Goal: Task Accomplishment & Management: Use online tool/utility

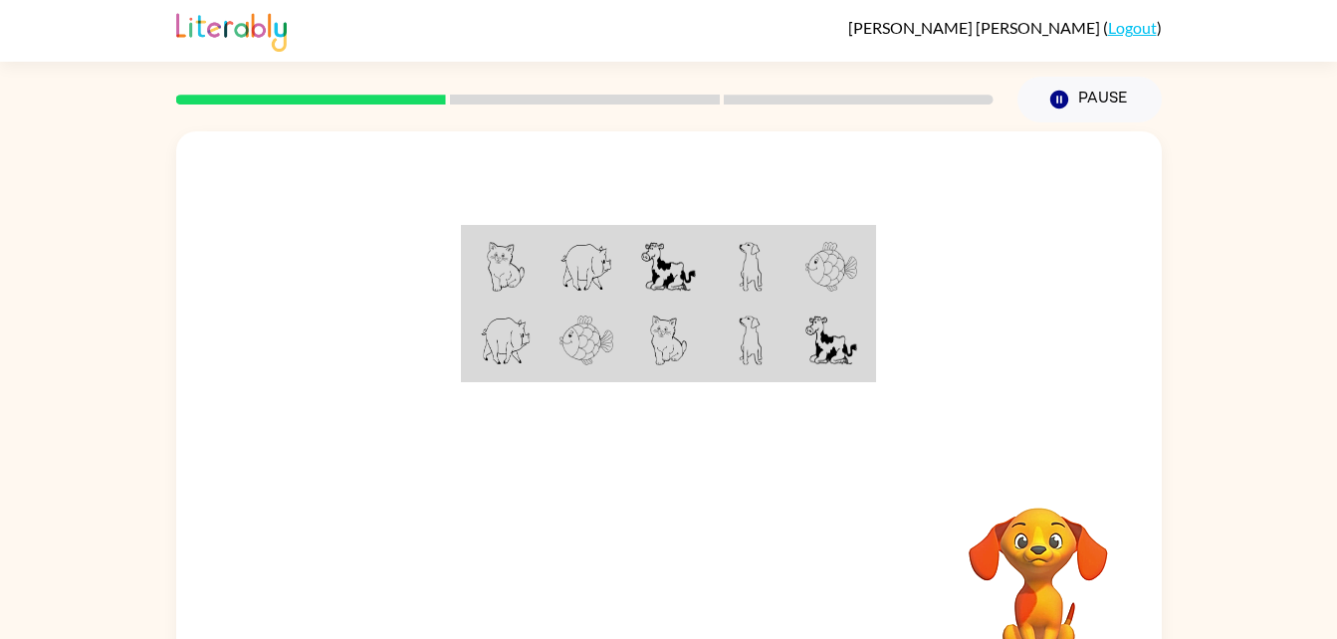
click at [1059, 541] on video "Your browser must support playing .mp4 files to use Literably. Please try using…" at bounding box center [1038, 576] width 199 height 199
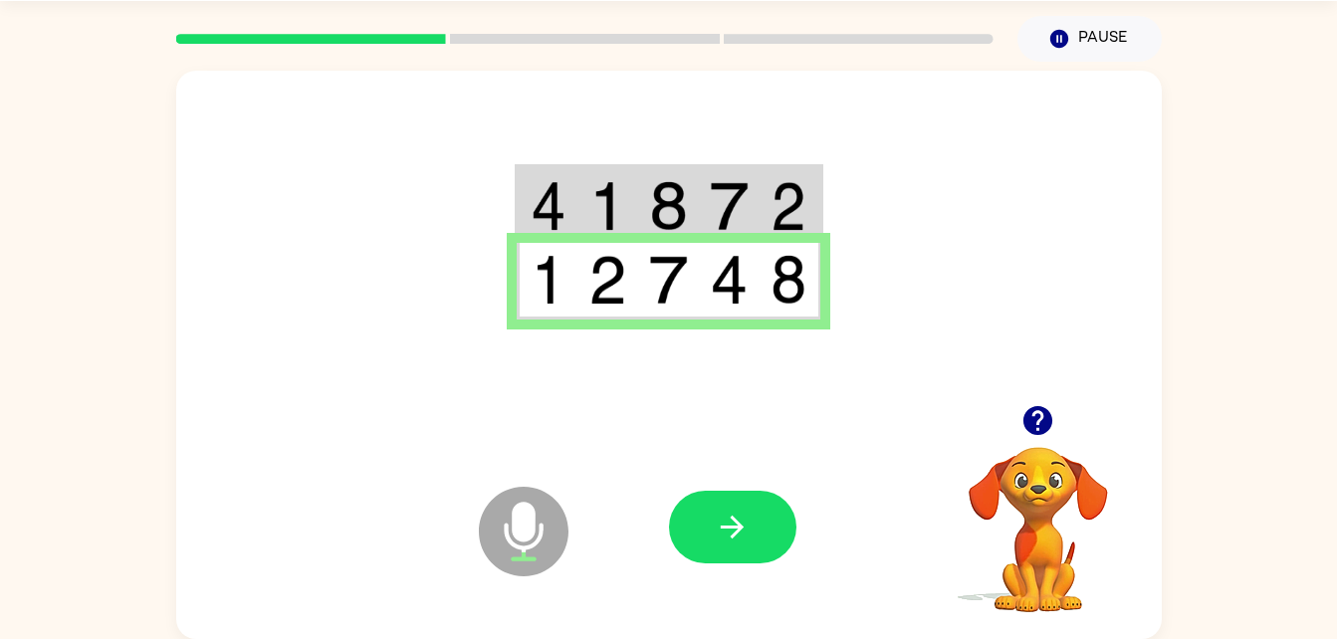
click at [1039, 418] on icon "button" at bounding box center [1038, 420] width 29 height 29
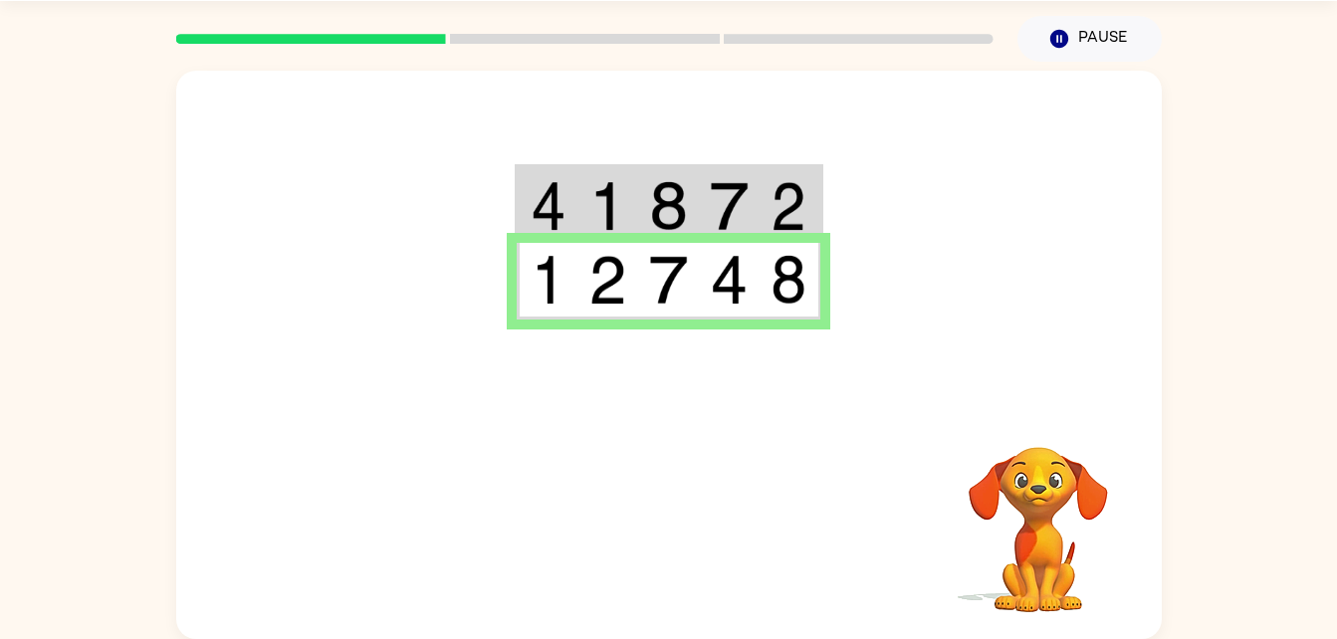
click at [704, 304] on td at bounding box center [729, 281] width 61 height 77
click at [701, 250] on td at bounding box center [729, 281] width 61 height 77
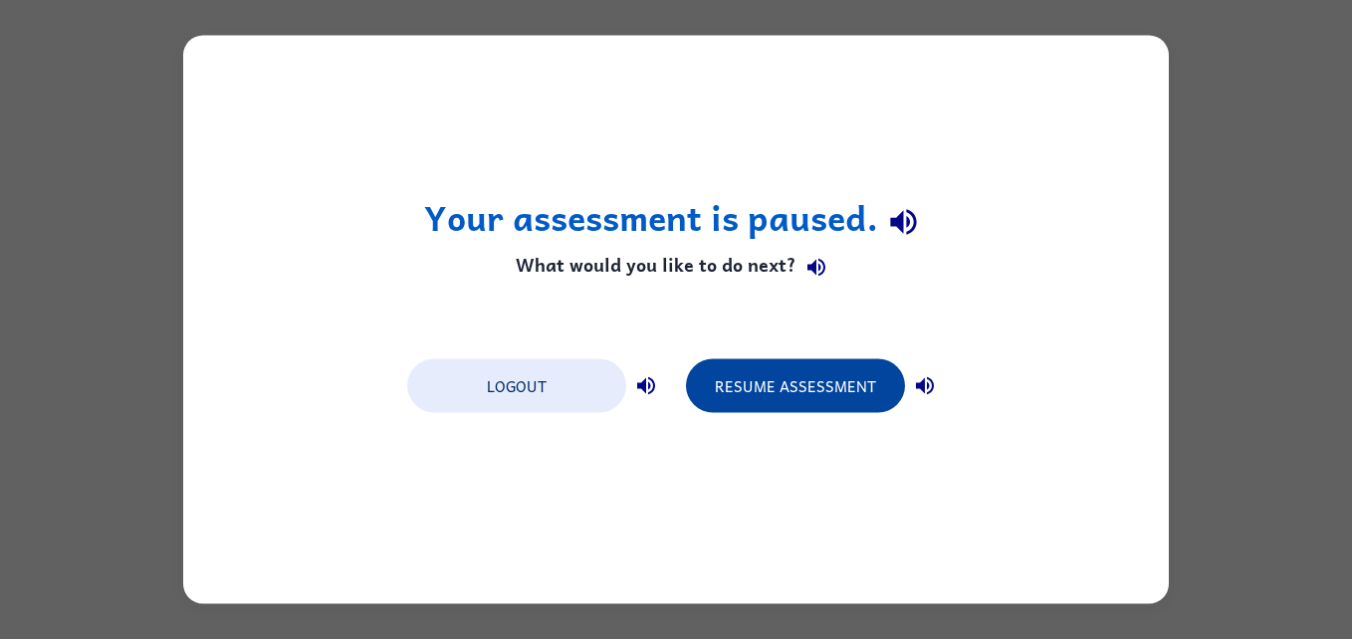
click at [762, 390] on button "Resume Assessment" at bounding box center [795, 387] width 219 height 54
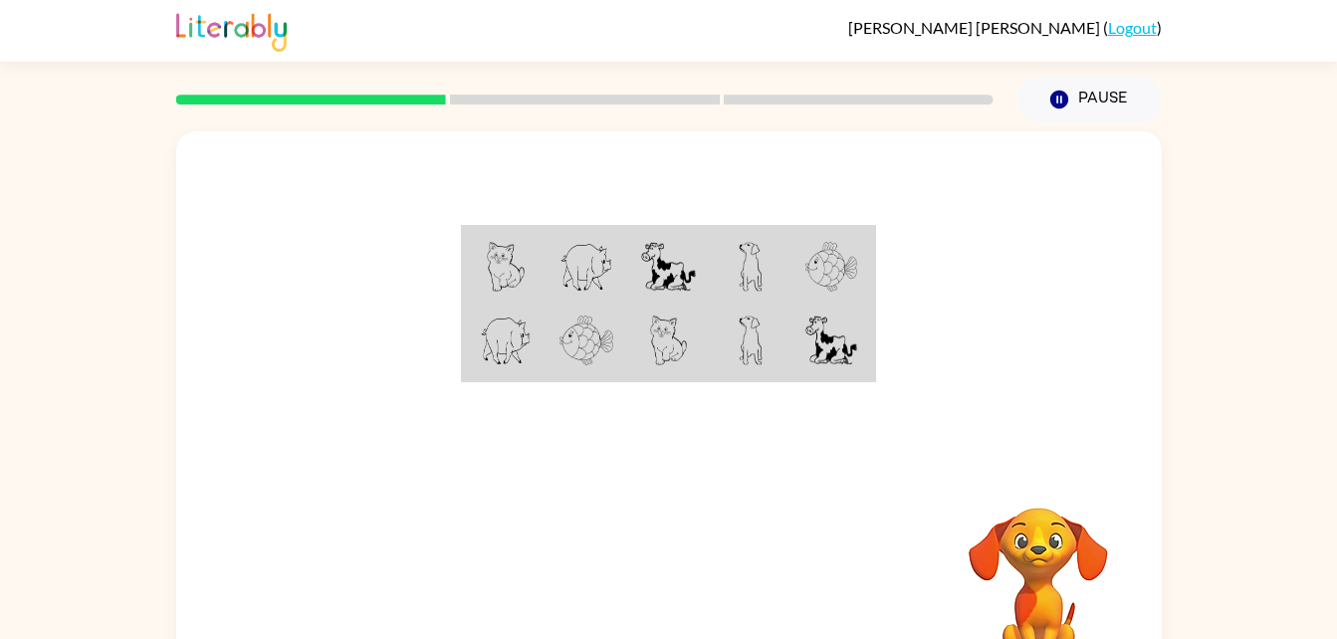
click at [1085, 630] on video "Your browser must support playing .mp4 files to use Literably. Please try using…" at bounding box center [1038, 576] width 199 height 199
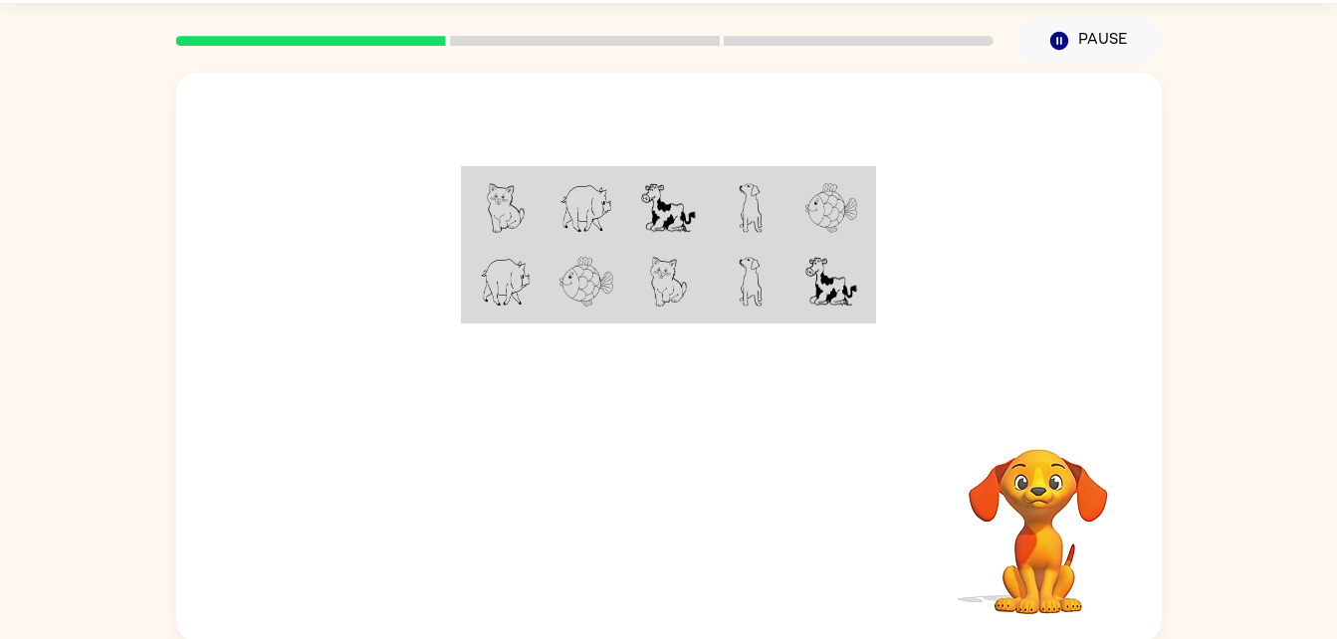
scroll to position [61, 0]
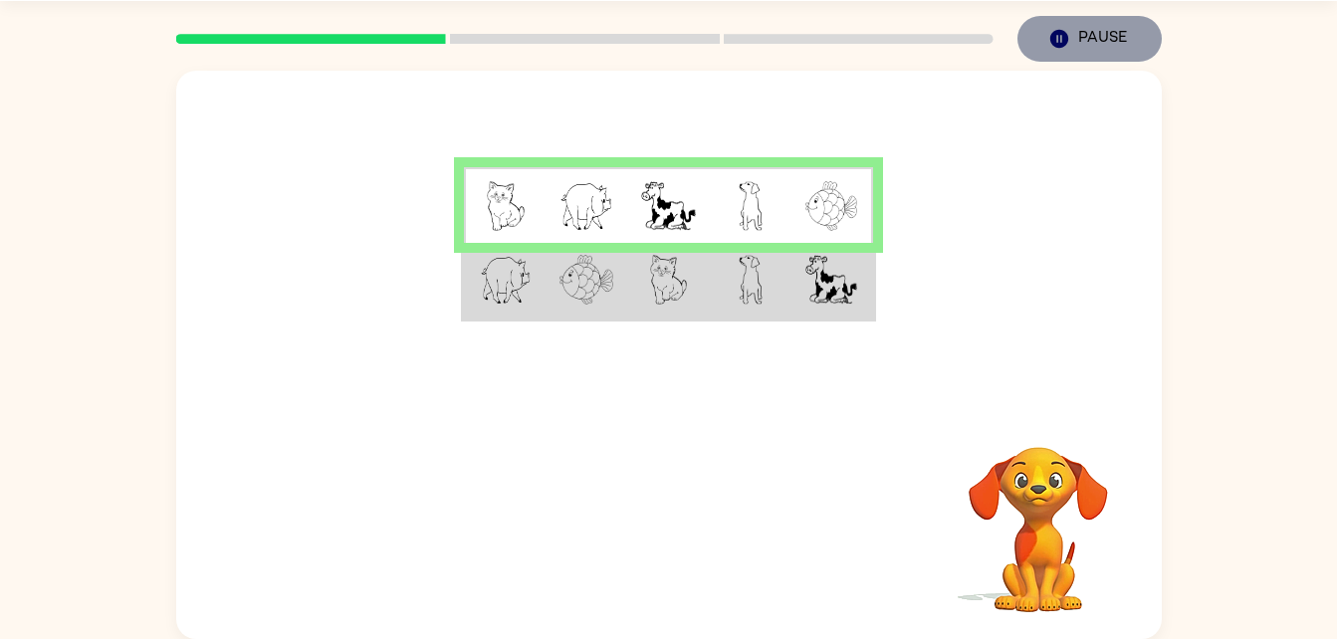
click at [1066, 41] on icon "button" at bounding box center [1059, 39] width 18 height 18
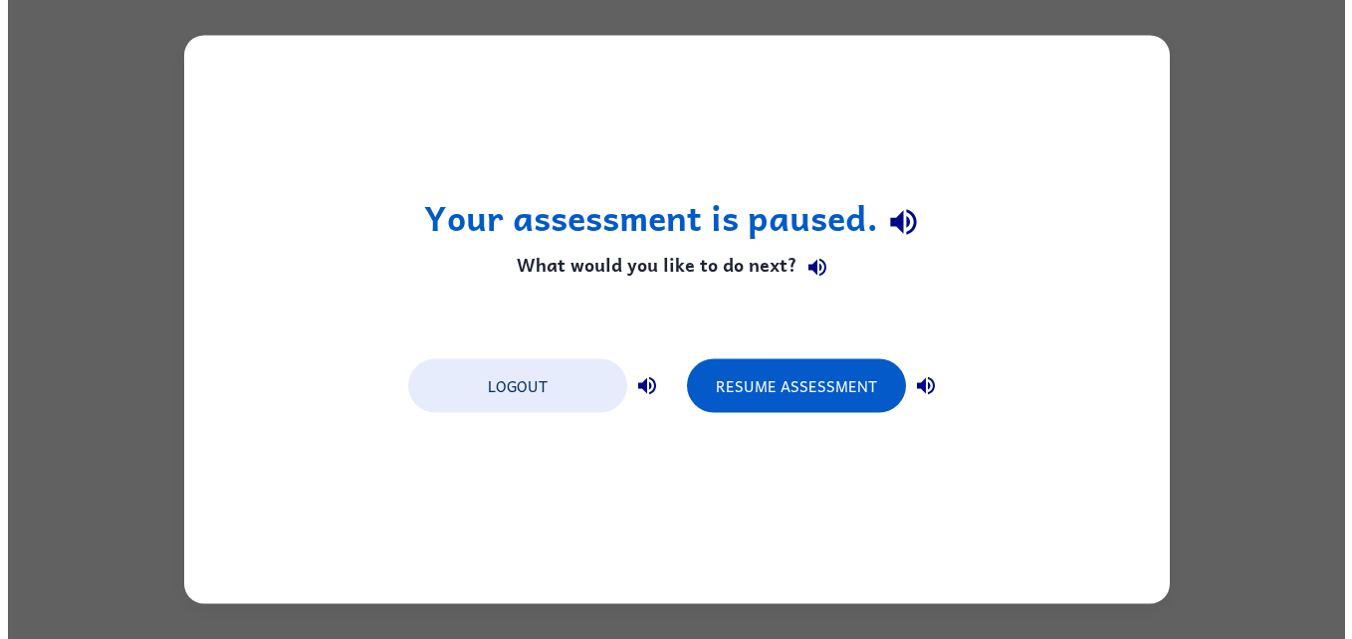
scroll to position [0, 0]
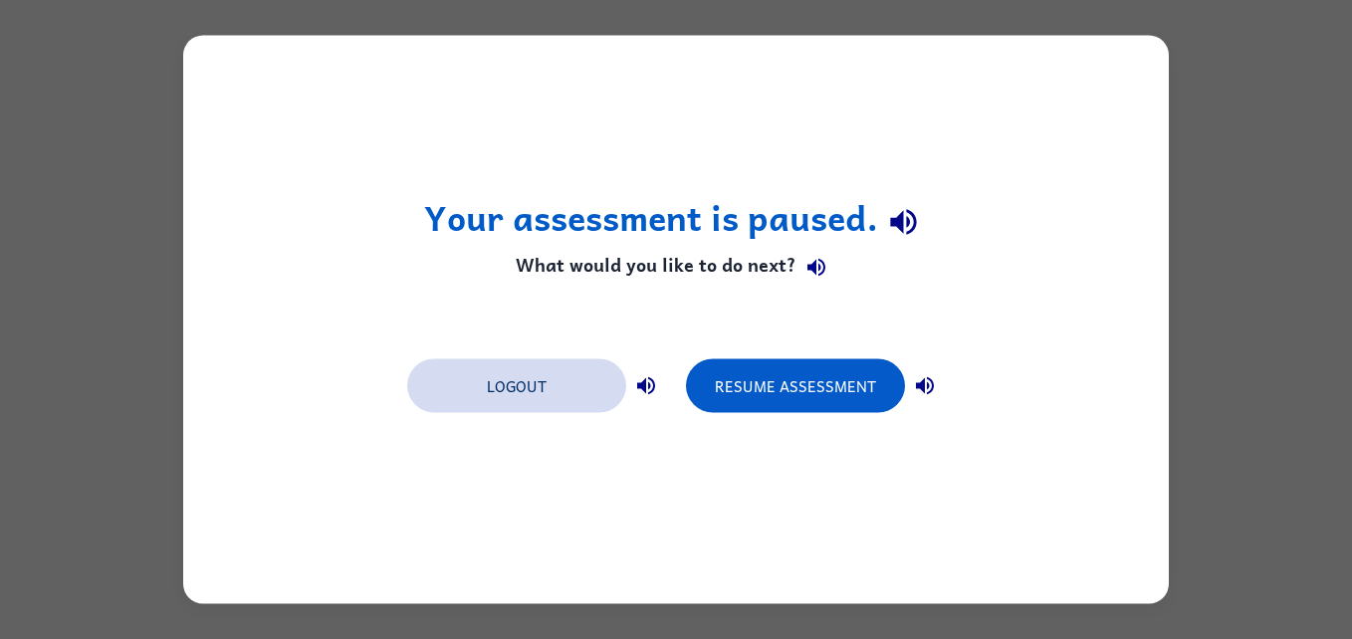
click at [557, 400] on button "Logout" at bounding box center [516, 387] width 219 height 54
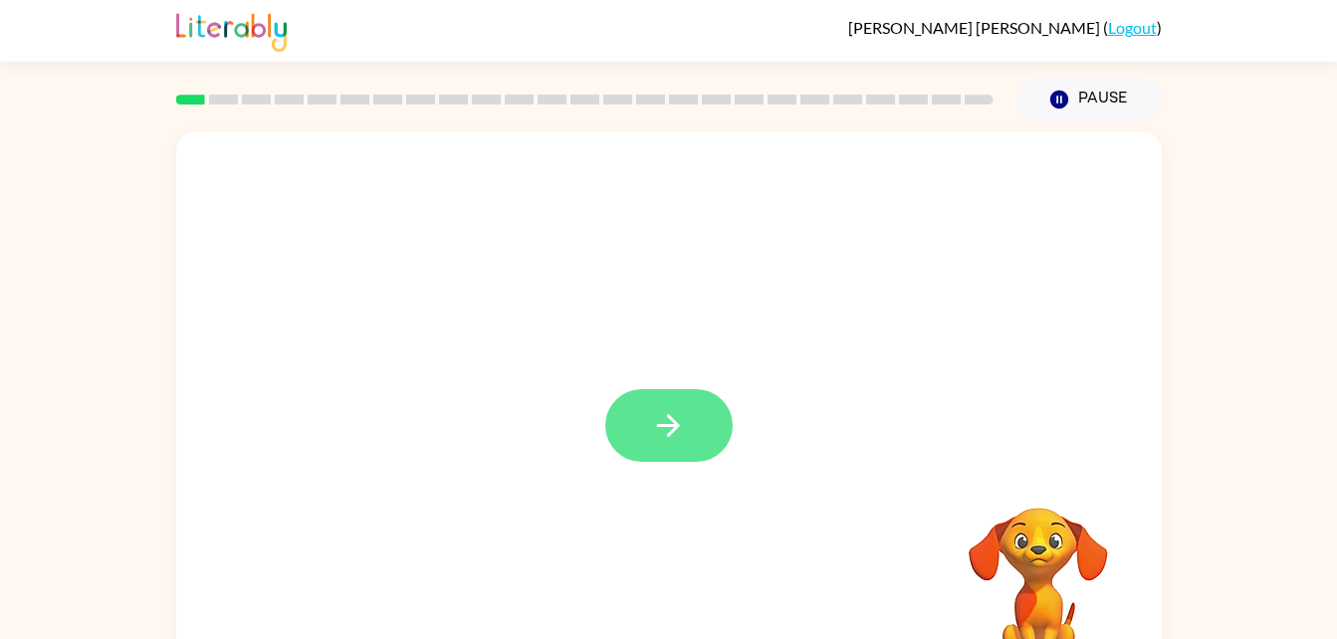
click at [687, 460] on button "button" at bounding box center [668, 425] width 127 height 73
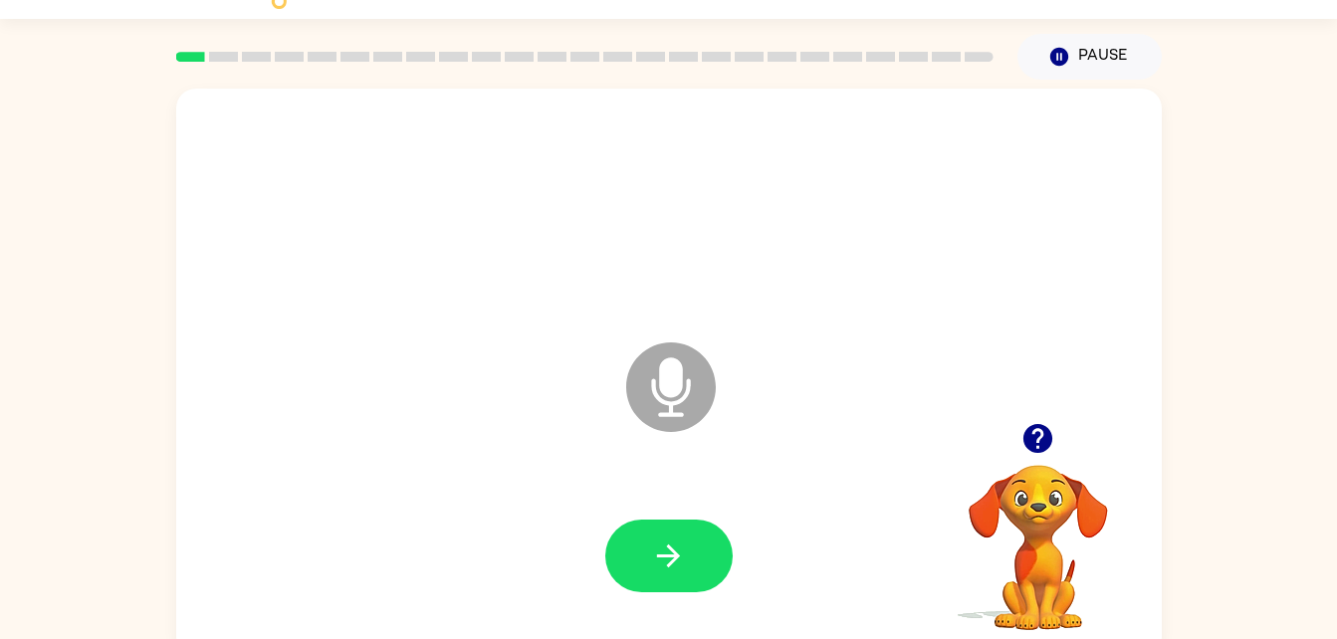
scroll to position [61, 0]
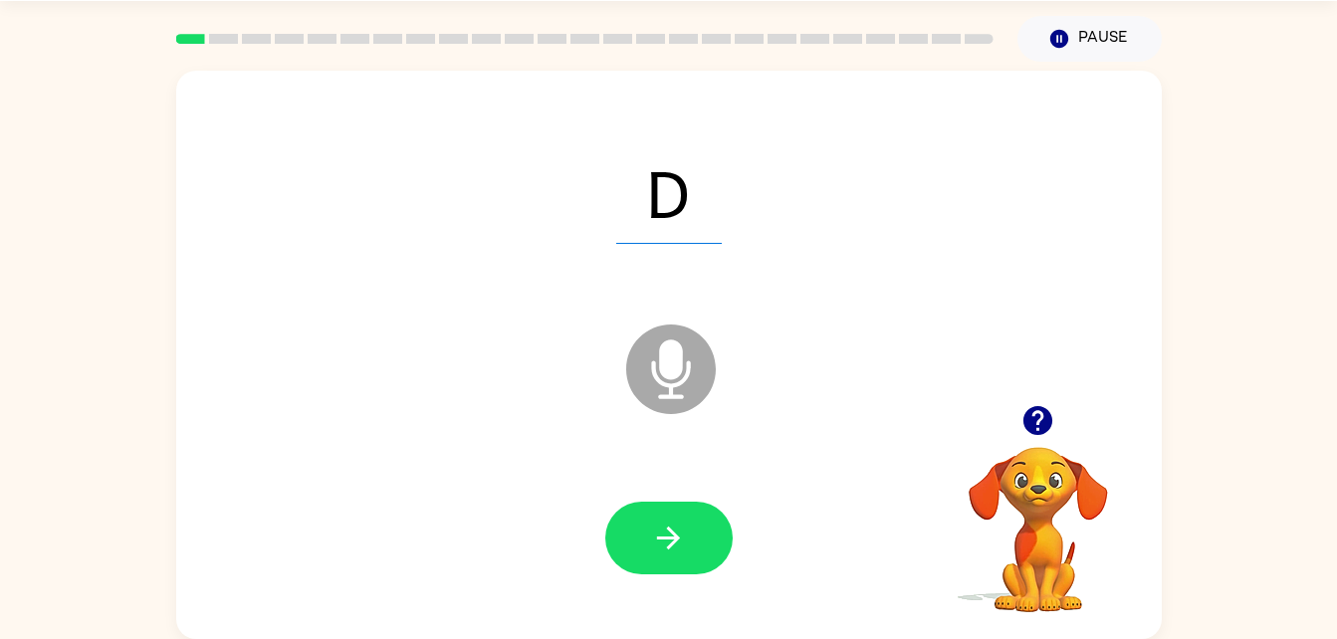
click at [856, 488] on div at bounding box center [669, 538] width 946 height 163
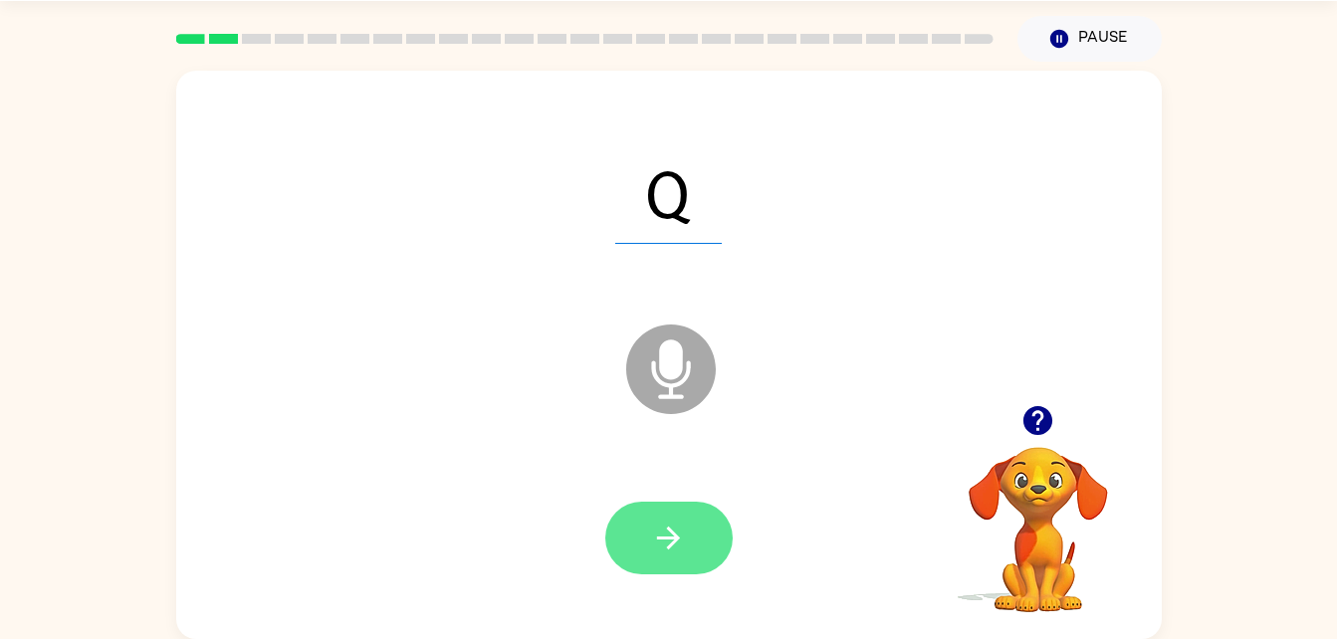
click at [659, 515] on button "button" at bounding box center [668, 538] width 127 height 73
click at [673, 539] on icon "button" at bounding box center [668, 538] width 23 height 23
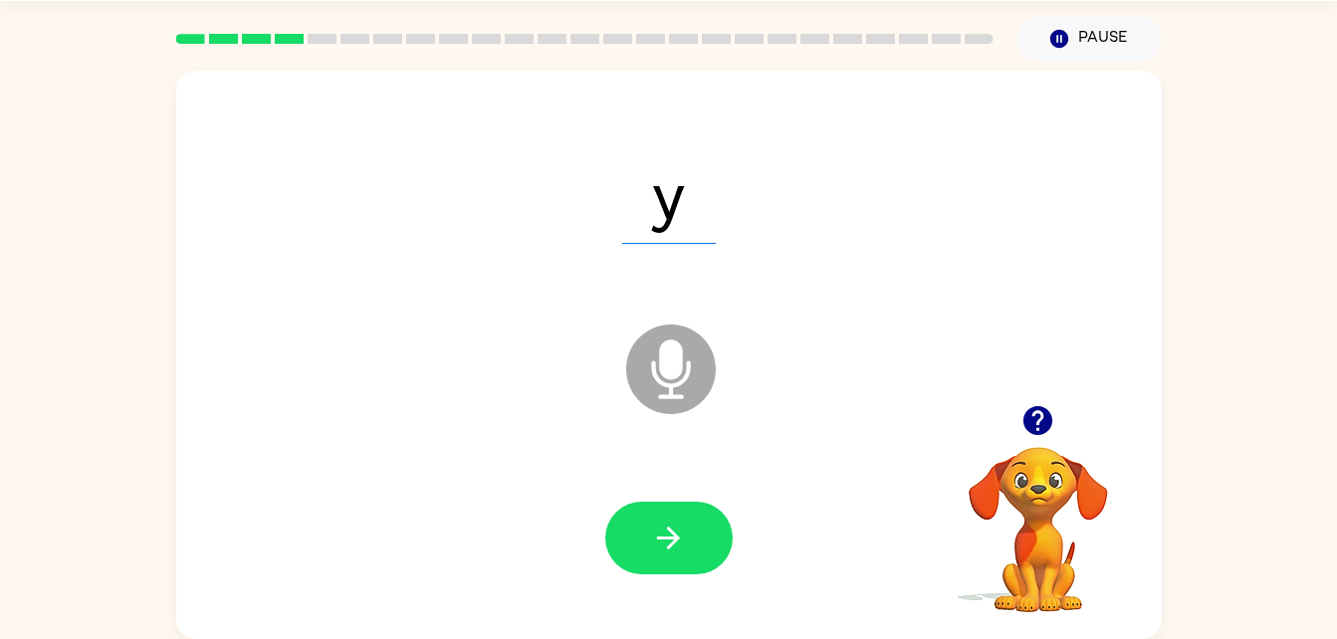
click at [676, 376] on icon "Microphone The Microphone is here when it is your turn to talk" at bounding box center [770, 394] width 299 height 149
click at [679, 384] on icon "Microphone The Microphone is here when it is your turn to talk" at bounding box center [770, 394] width 299 height 149
click at [732, 316] on div "Microphone The Microphone is here when it is your turn to talk" at bounding box center [621, 320] width 850 height 72
click at [748, 349] on div "Microphone The Microphone is here when it is your turn to talk" at bounding box center [621, 320] width 850 height 72
click at [856, 488] on div at bounding box center [669, 538] width 946 height 163
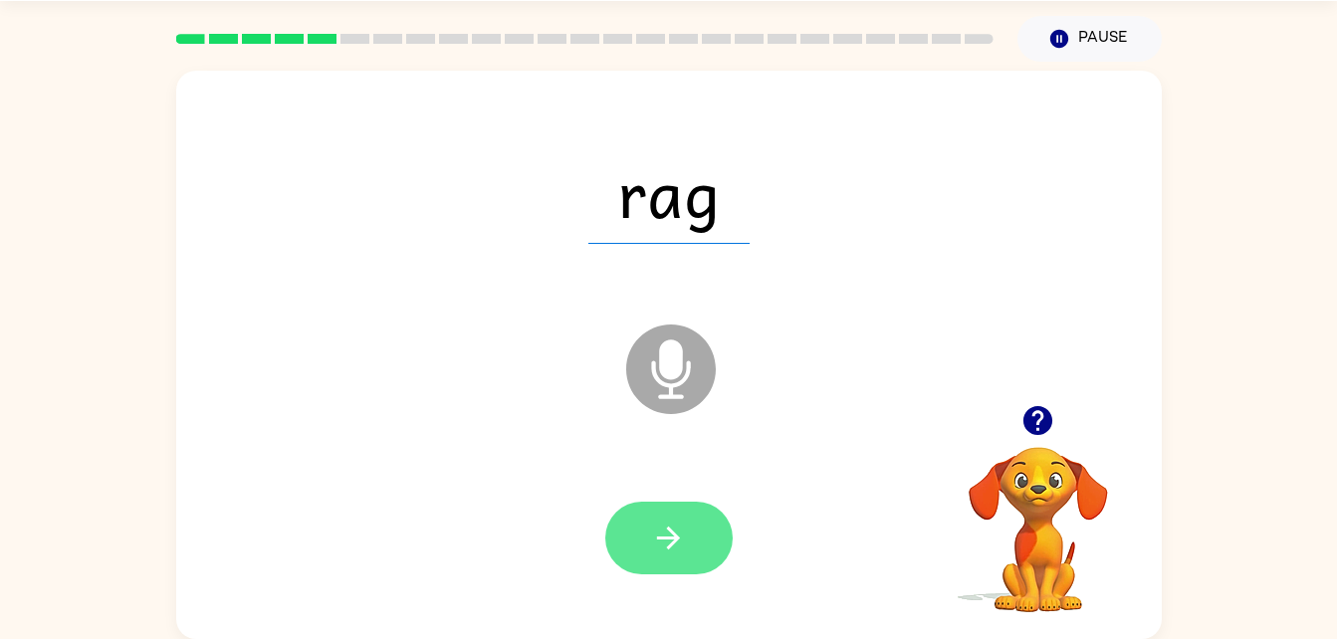
click at [695, 505] on button "button" at bounding box center [668, 538] width 127 height 73
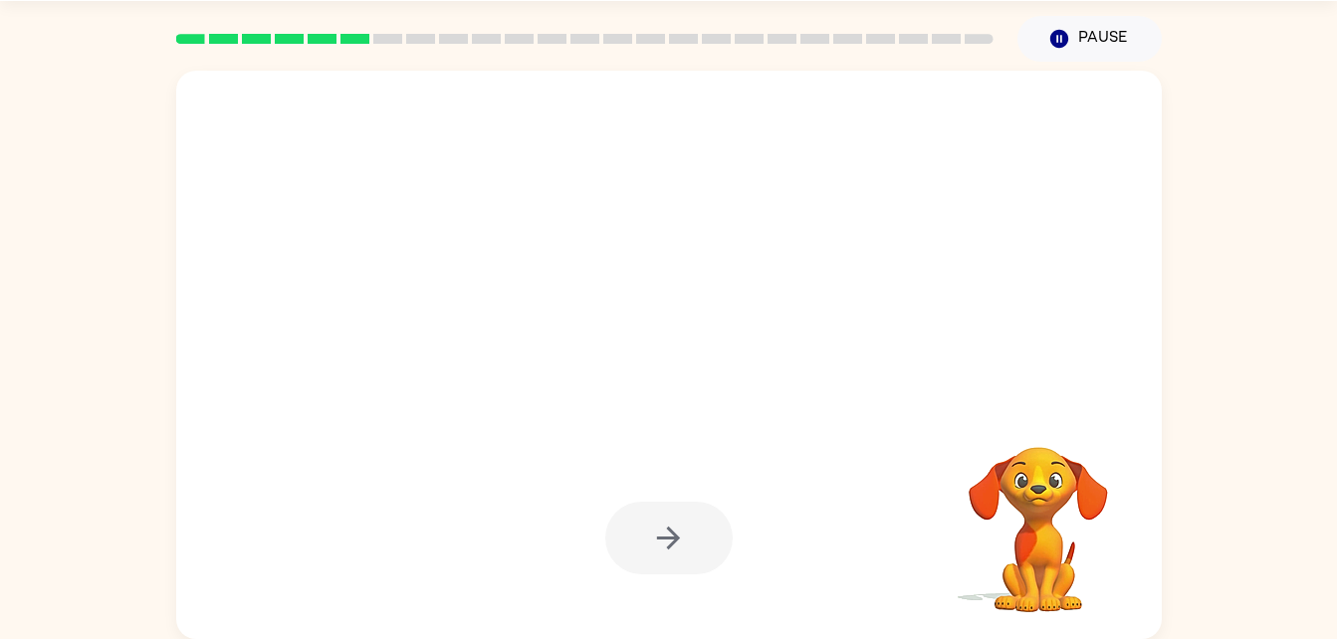
click at [835, 458] on div at bounding box center [669, 538] width 946 height 163
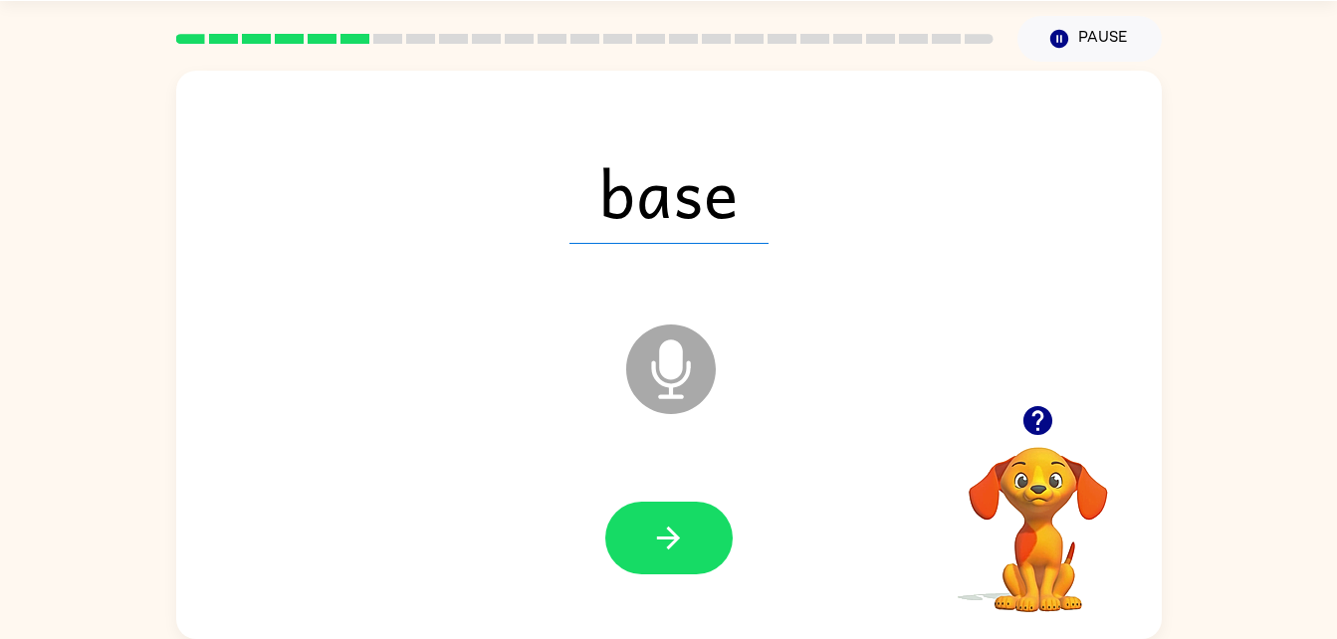
click at [835, 458] on div "base Microphone The Microphone is here when it is your turn to talk" at bounding box center [669, 355] width 986 height 569
click at [835, 458] on icon "Microphone The Microphone is here when it is your turn to talk" at bounding box center [770, 394] width 299 height 149
click at [642, 523] on button "button" at bounding box center [668, 538] width 127 height 73
click at [835, 458] on div "spell Microphone The Microphone is here when it is your turn to talk" at bounding box center [669, 355] width 986 height 569
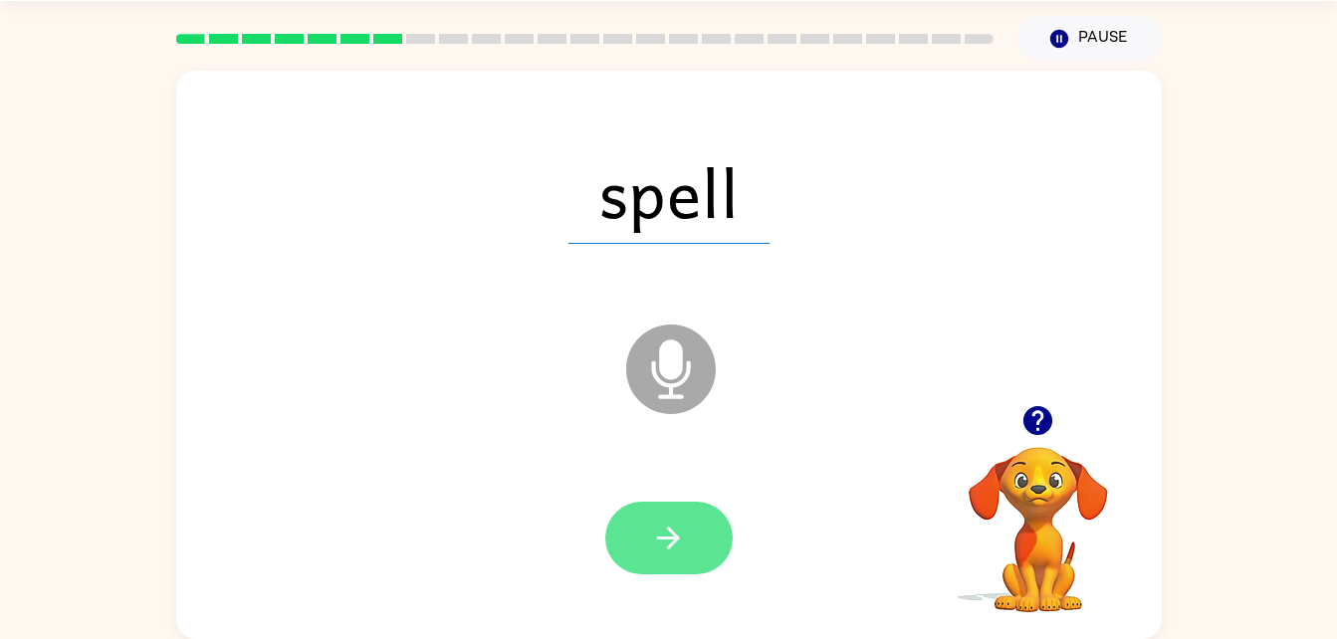
click at [667, 526] on icon "button" at bounding box center [668, 538] width 35 height 35
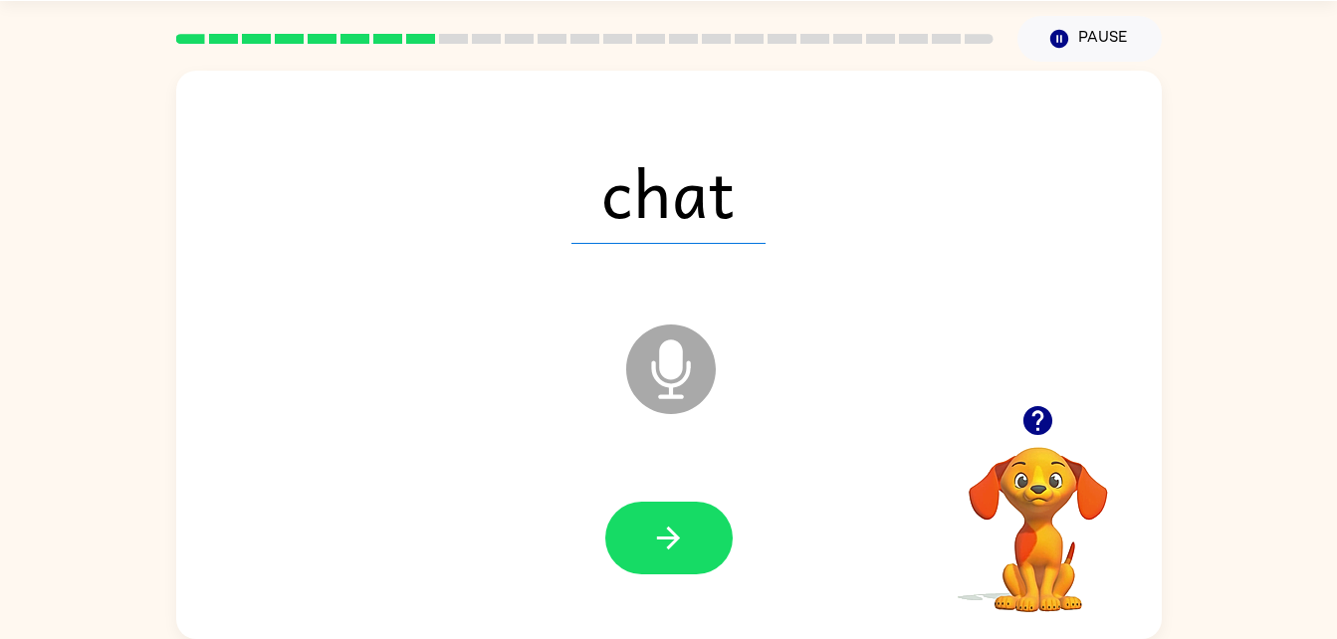
click at [835, 458] on div "chat Microphone The Microphone is here when it is your turn to talk" at bounding box center [669, 355] width 986 height 569
click at [673, 533] on icon "button" at bounding box center [668, 538] width 23 height 23
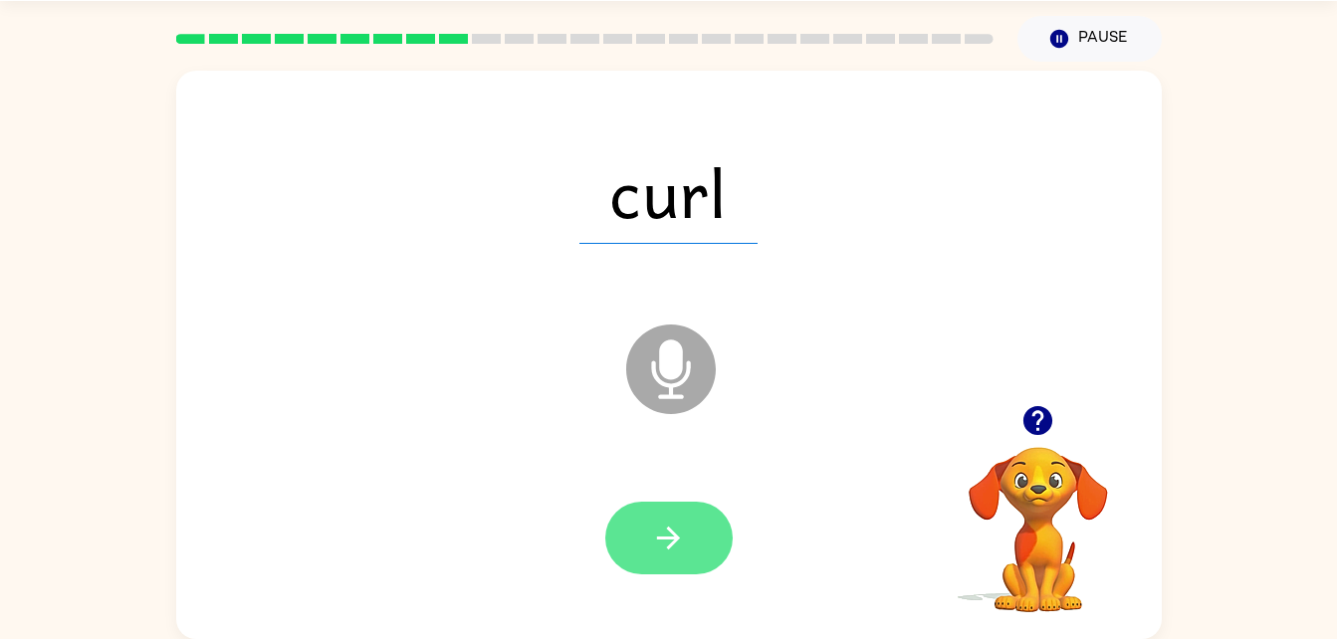
click at [656, 507] on button "button" at bounding box center [668, 538] width 127 height 73
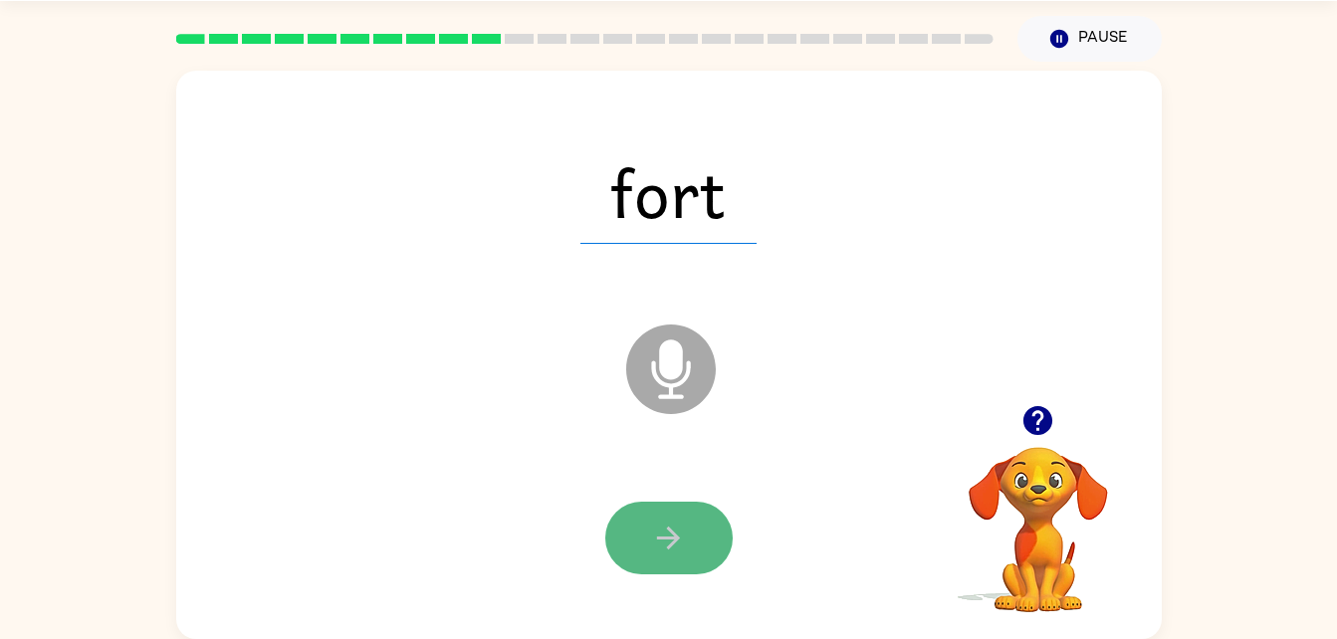
click at [678, 515] on button "button" at bounding box center [668, 538] width 127 height 73
click at [670, 543] on icon "button" at bounding box center [668, 538] width 35 height 35
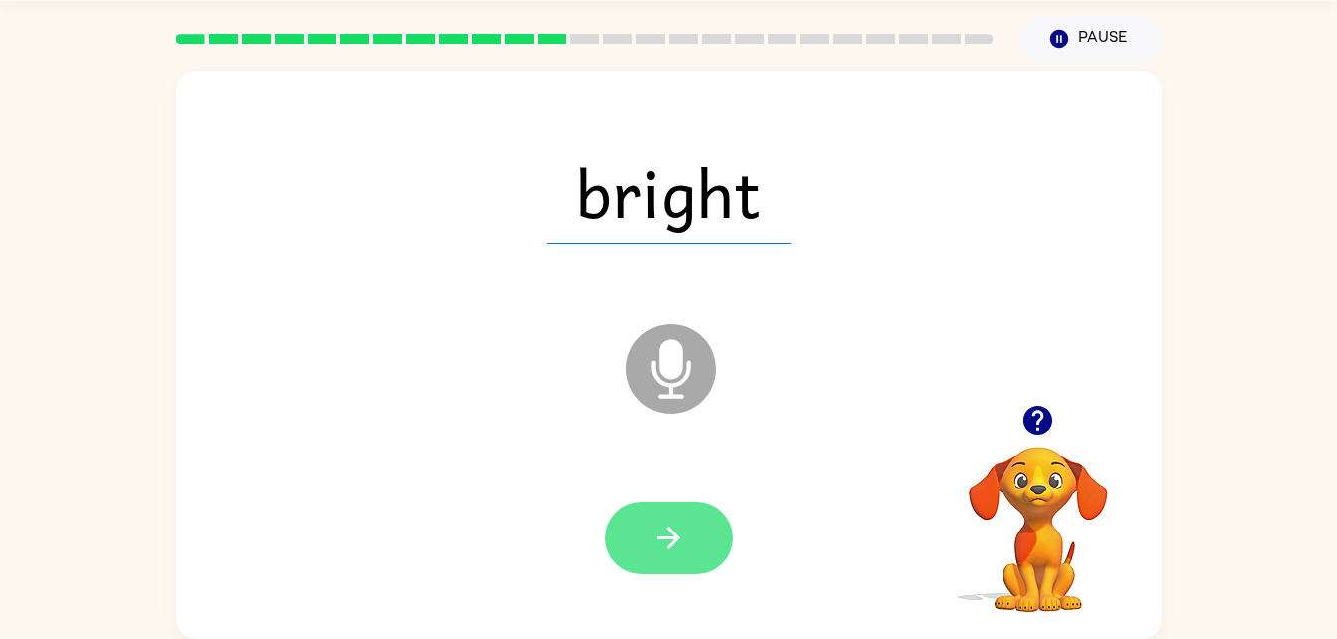
click at [691, 529] on button "button" at bounding box center [668, 538] width 127 height 73
click at [695, 544] on button "button" at bounding box center [668, 538] width 127 height 73
click at [624, 536] on button "button" at bounding box center [668, 538] width 127 height 73
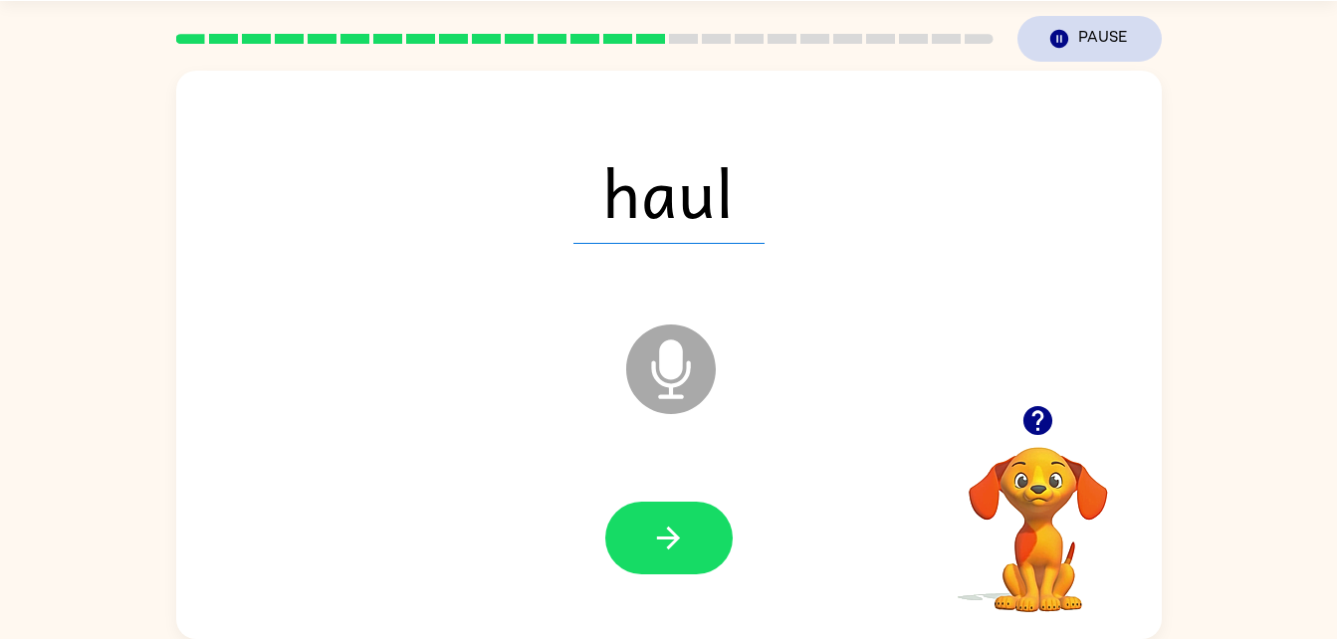
click at [1069, 33] on icon "Pause" at bounding box center [1060, 39] width 22 height 22
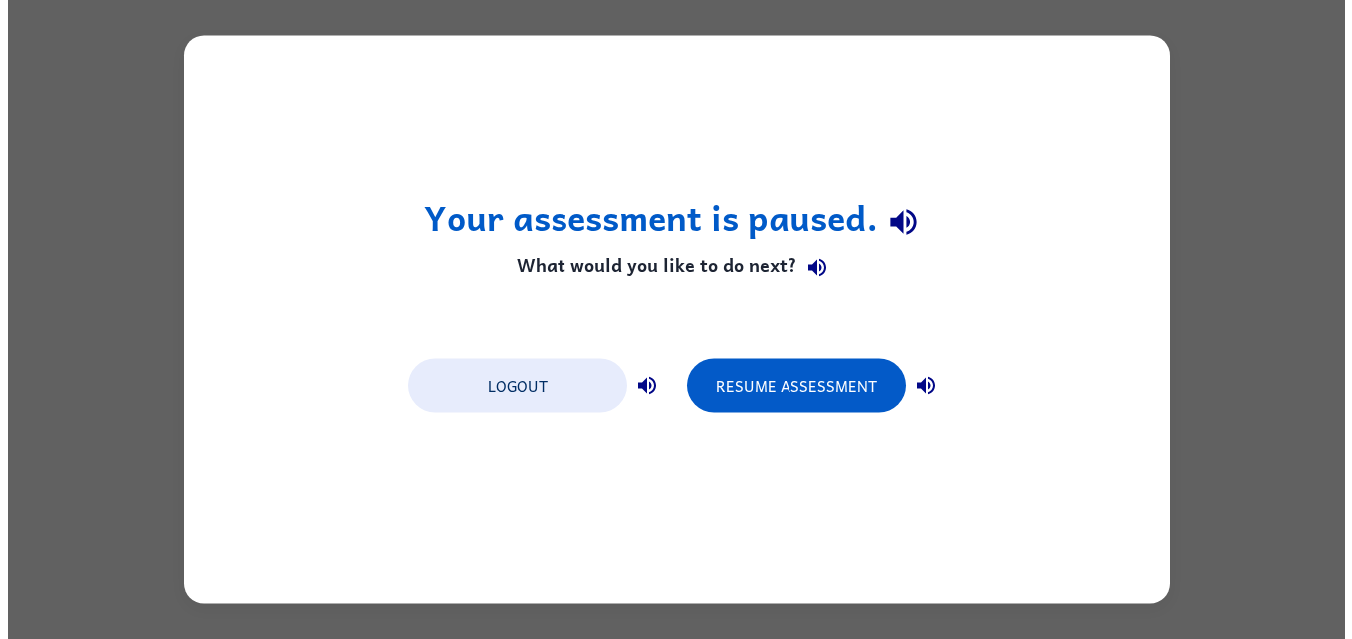
scroll to position [0, 0]
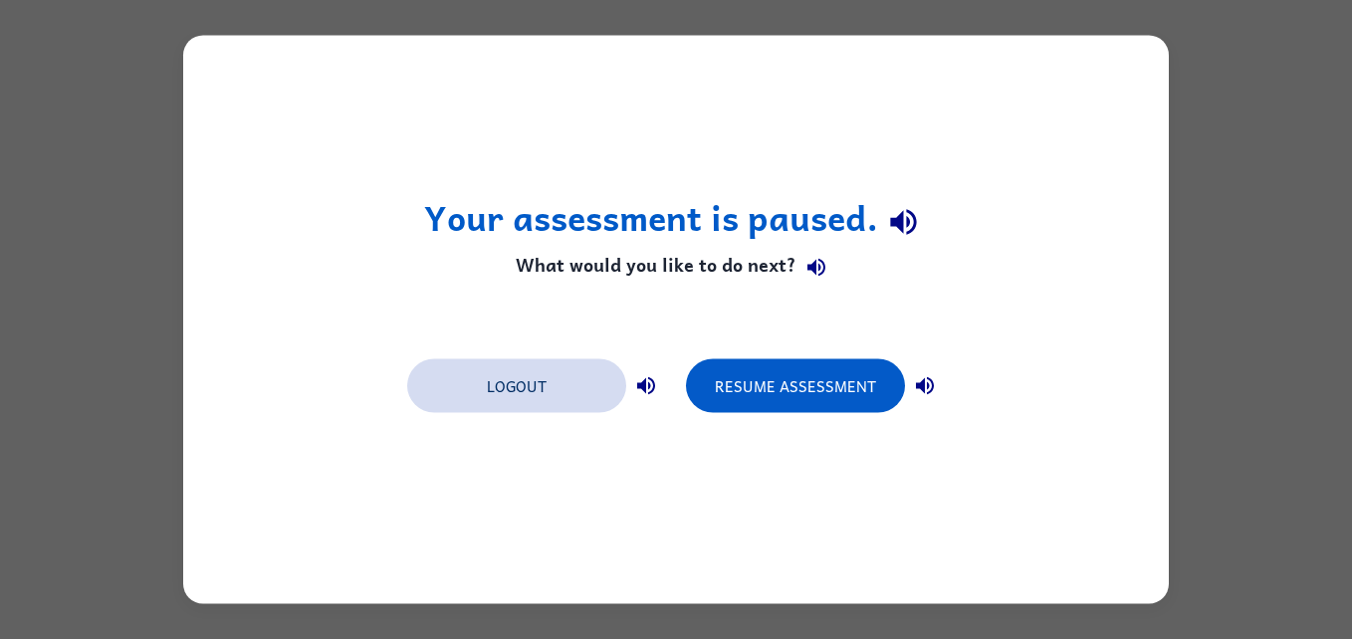
click at [540, 389] on button "Logout" at bounding box center [516, 387] width 219 height 54
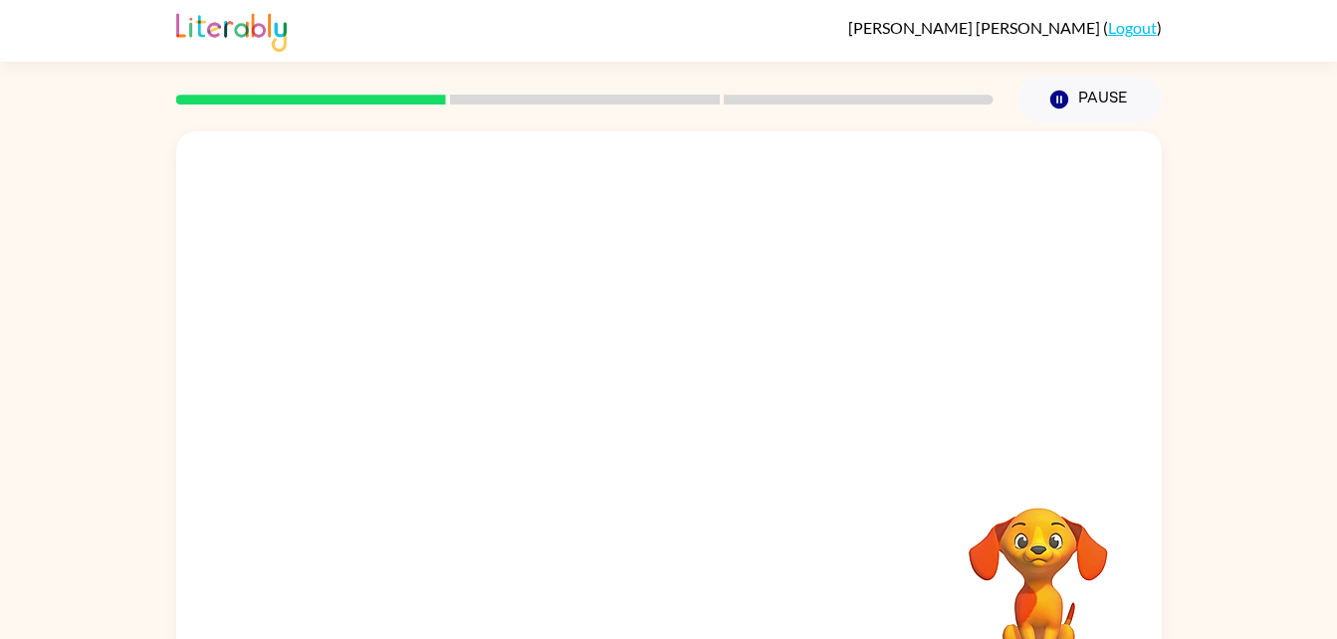
scroll to position [61, 0]
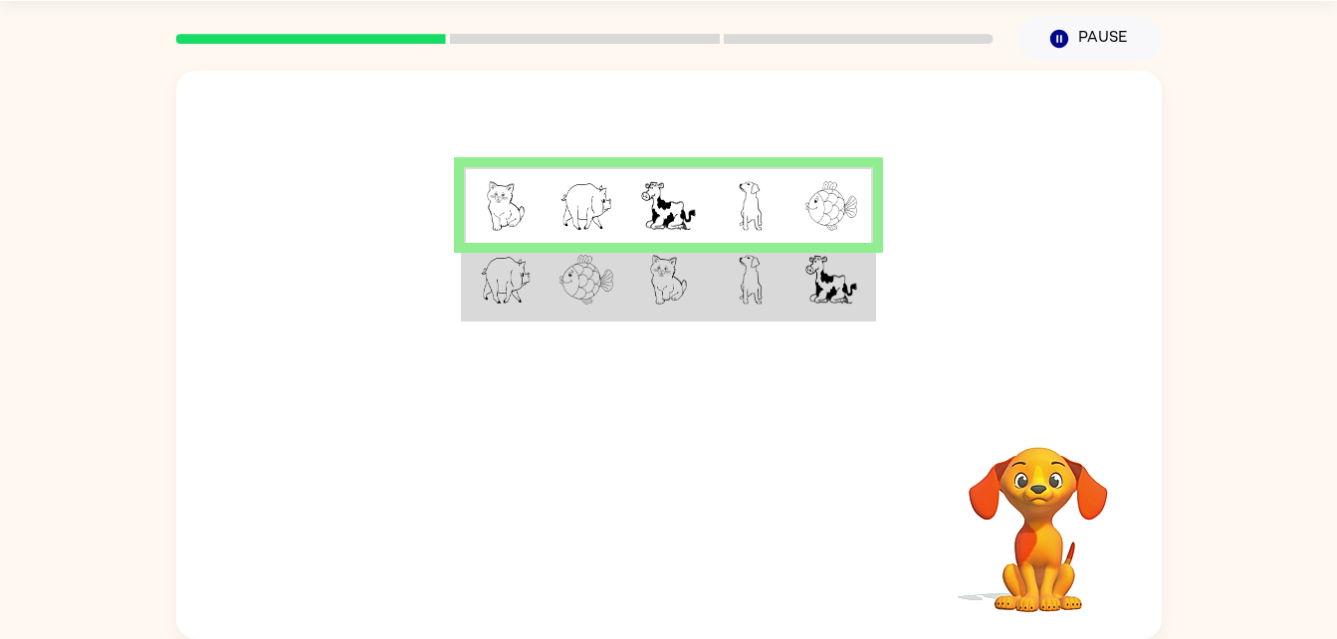
click at [773, 204] on td at bounding box center [751, 205] width 82 height 77
click at [788, 292] on td at bounding box center [751, 281] width 82 height 77
click at [1063, 37] on icon "button" at bounding box center [1059, 39] width 18 height 18
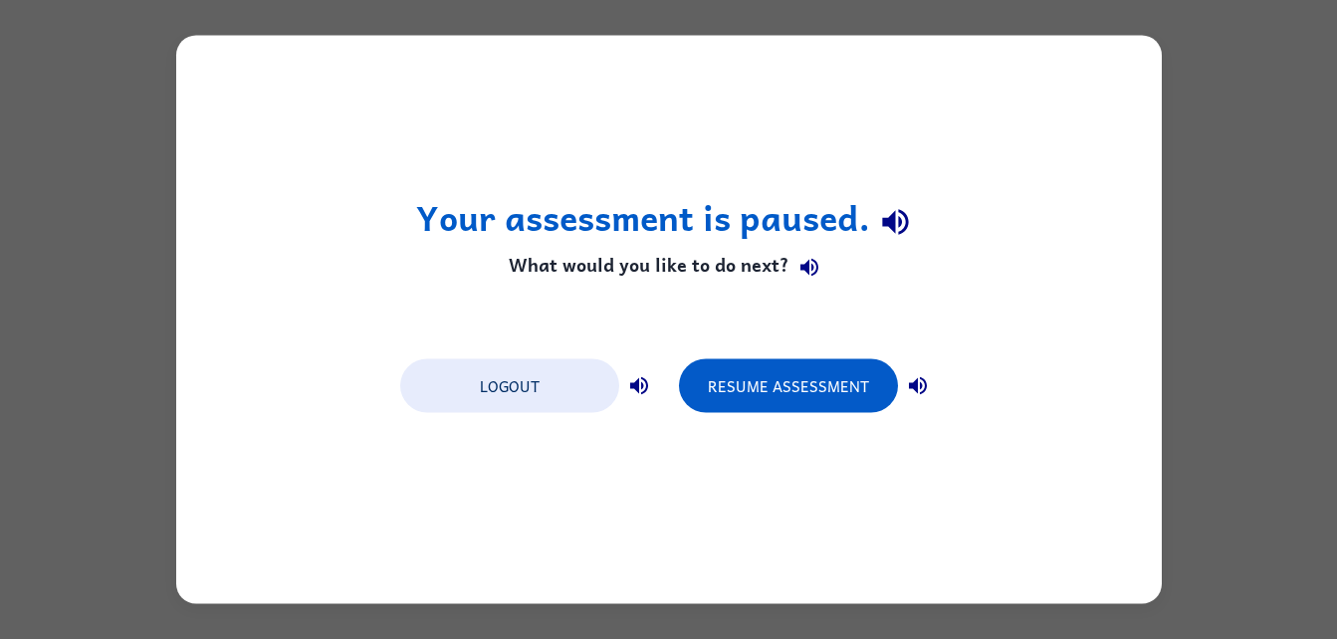
scroll to position [0, 0]
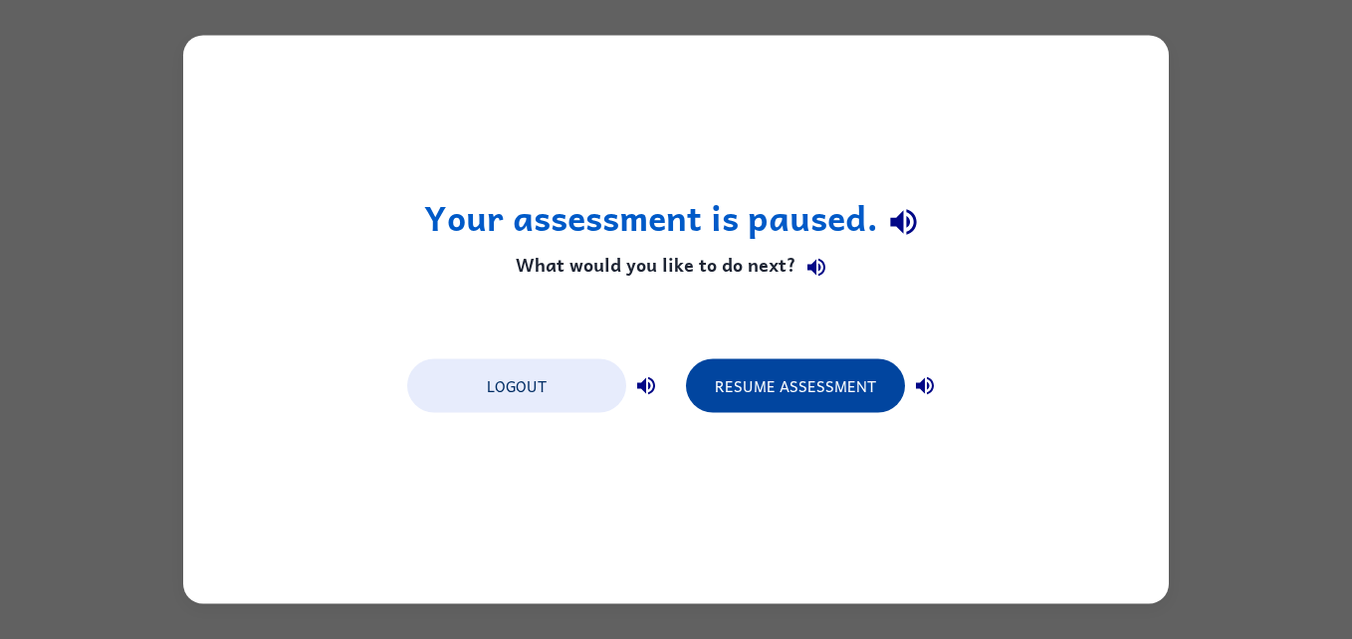
click at [856, 382] on button "Resume Assessment" at bounding box center [795, 387] width 219 height 54
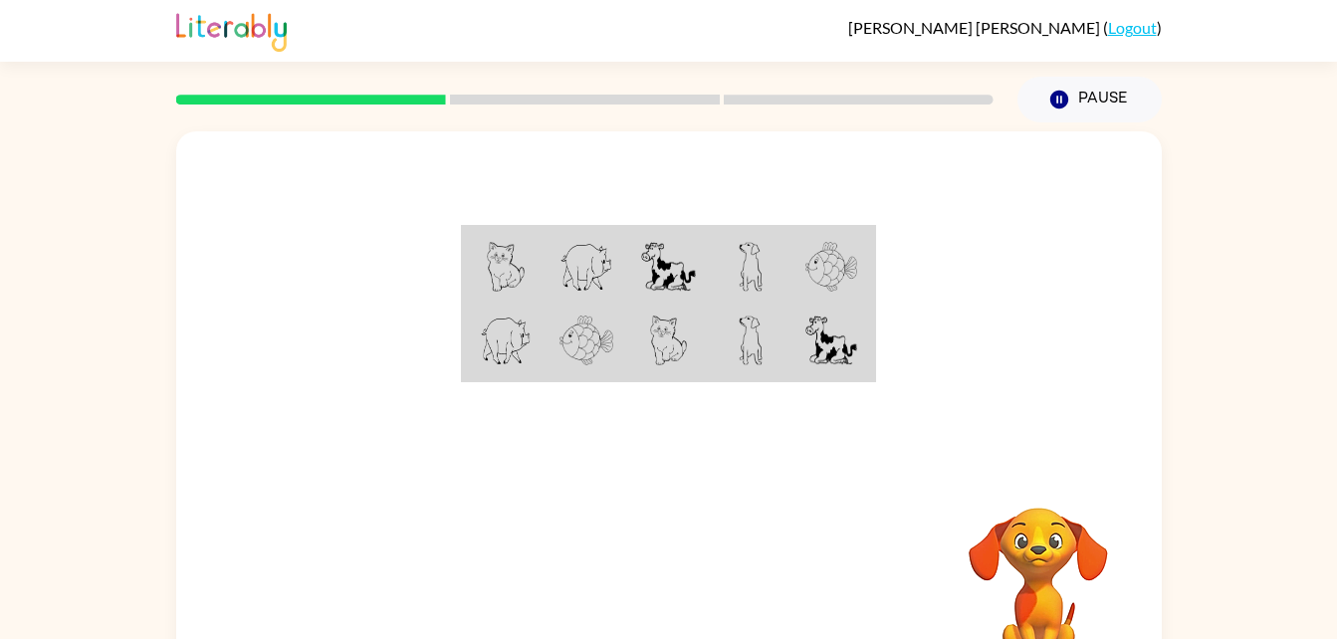
click at [1172, 343] on div "Your browser must support playing .mp4 files to use Literably. Please try using…" at bounding box center [668, 411] width 1337 height 578
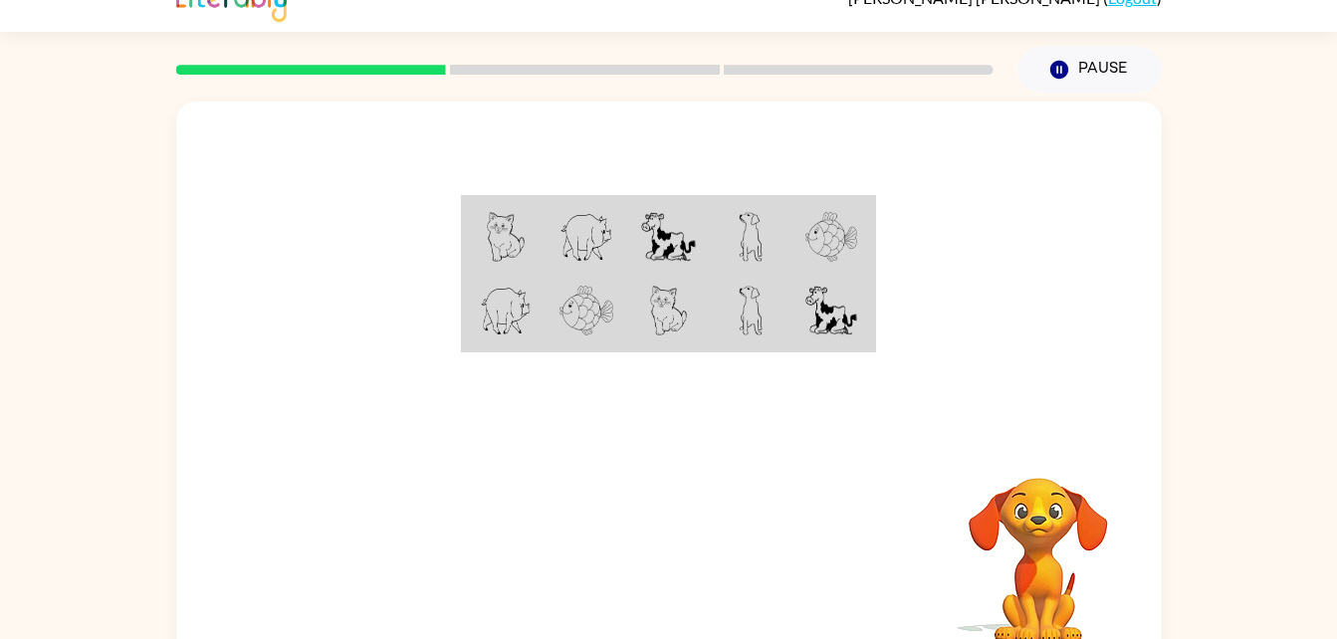
scroll to position [37, 0]
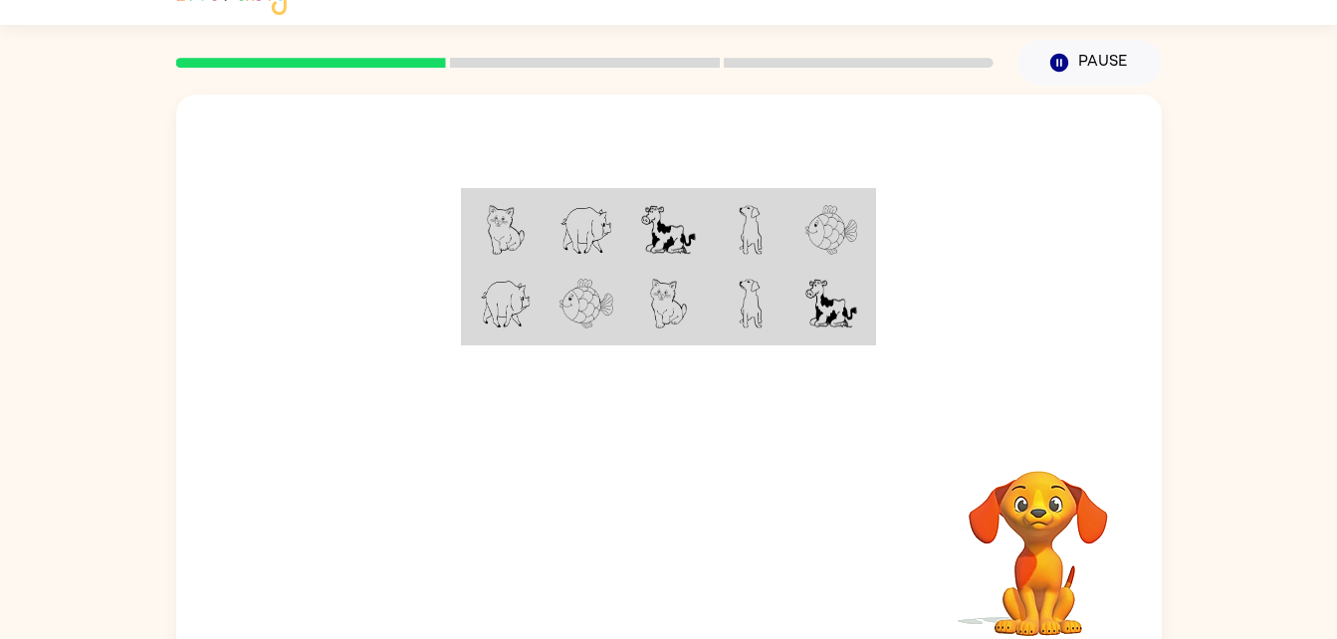
click at [786, 317] on td at bounding box center [751, 305] width 82 height 77
click at [794, 529] on div "Your browser must support playing .mp4 files to use Literably. Please try using…" at bounding box center [669, 379] width 986 height 569
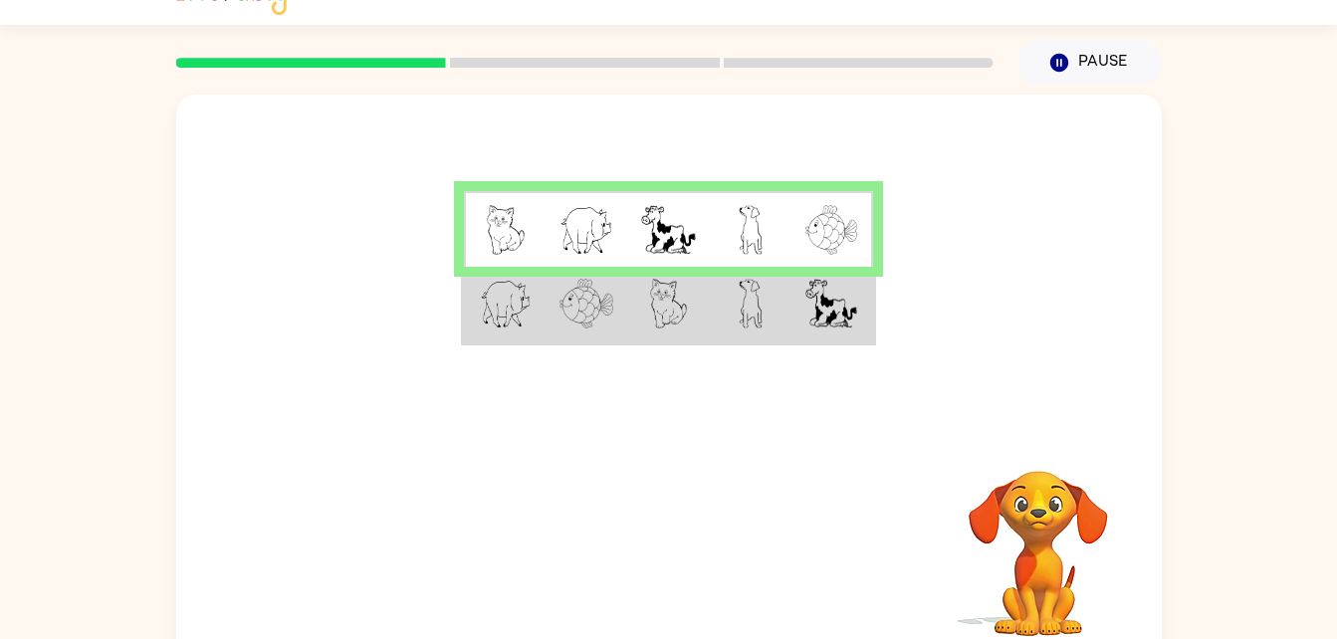
click at [822, 225] on img at bounding box center [832, 230] width 52 height 50
click at [840, 293] on img at bounding box center [832, 304] width 52 height 50
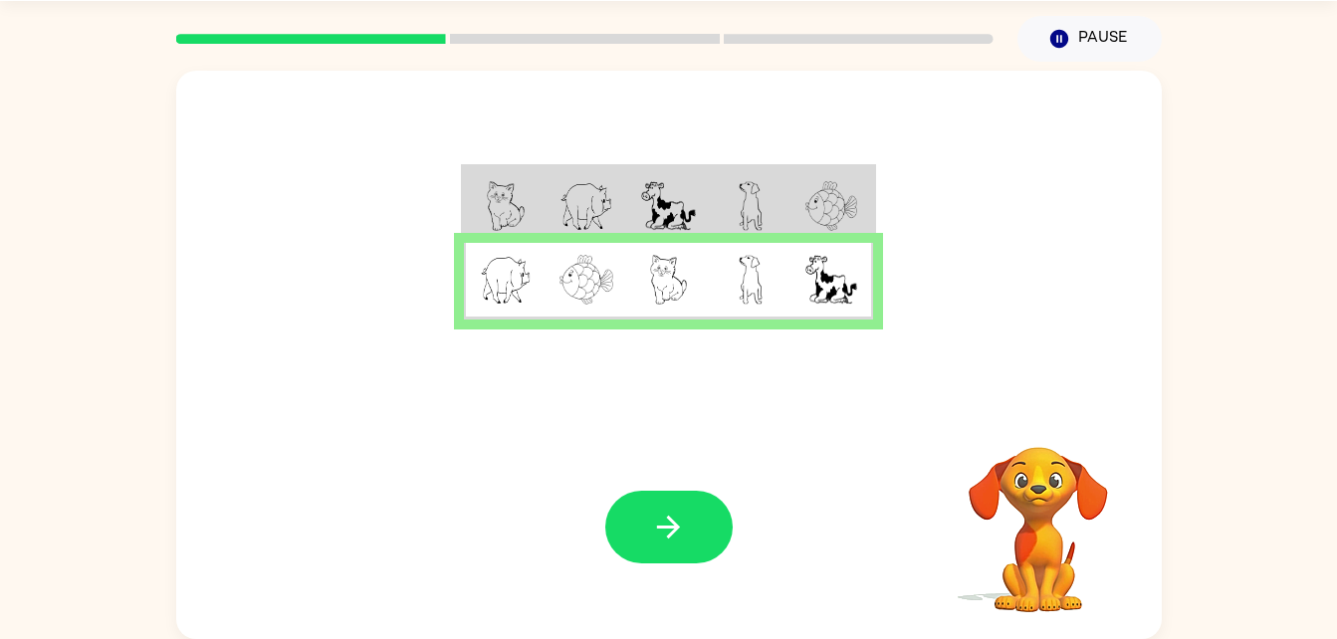
scroll to position [0, 0]
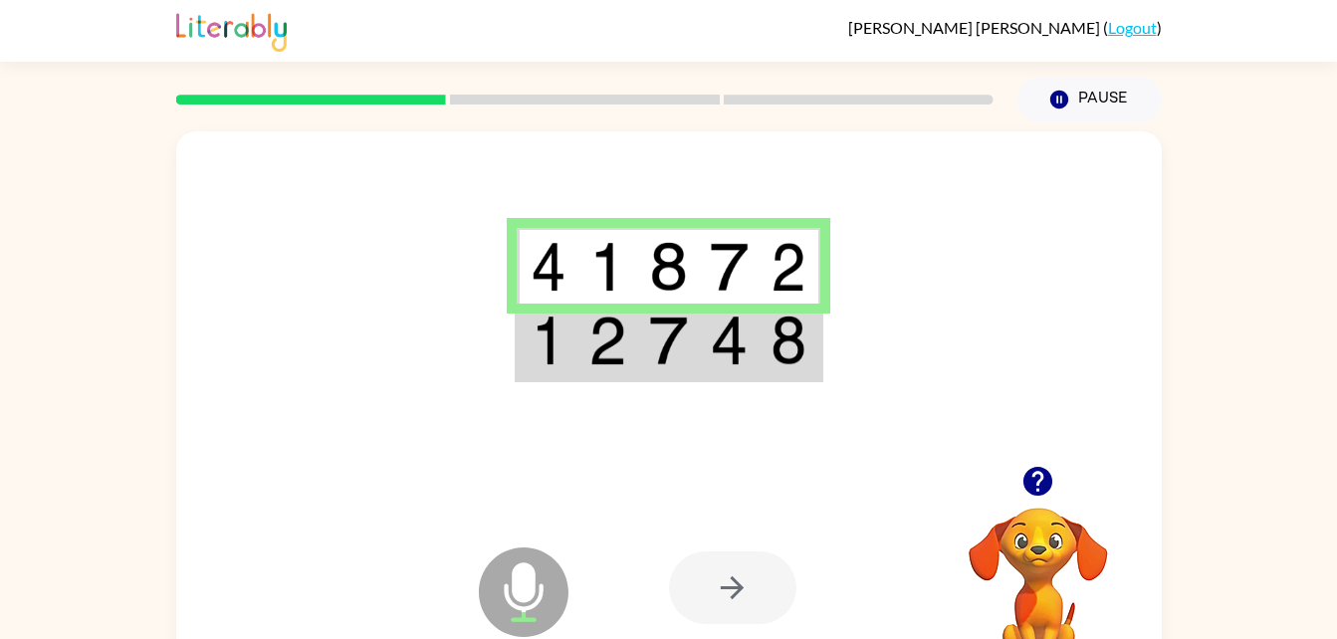
click at [1031, 488] on icon "button" at bounding box center [1038, 481] width 29 height 29
click at [745, 598] on div at bounding box center [732, 588] width 127 height 73
click at [663, 346] on img at bounding box center [668, 341] width 38 height 50
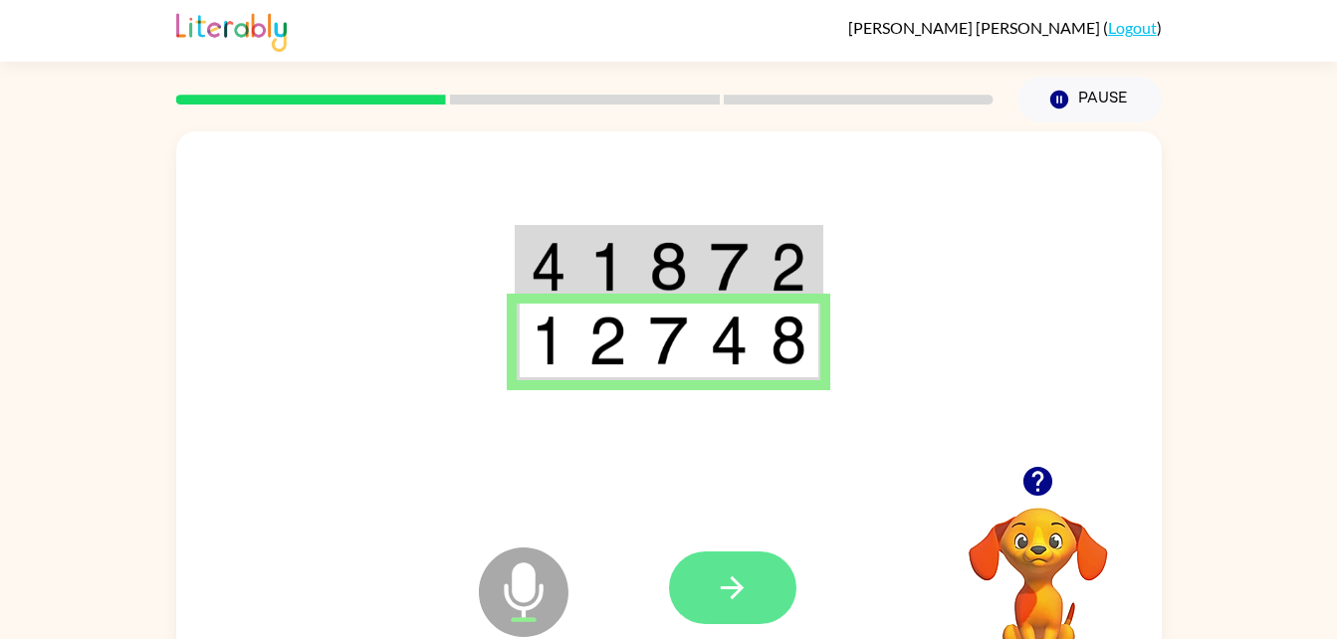
click at [744, 589] on icon "button" at bounding box center [732, 588] width 35 height 35
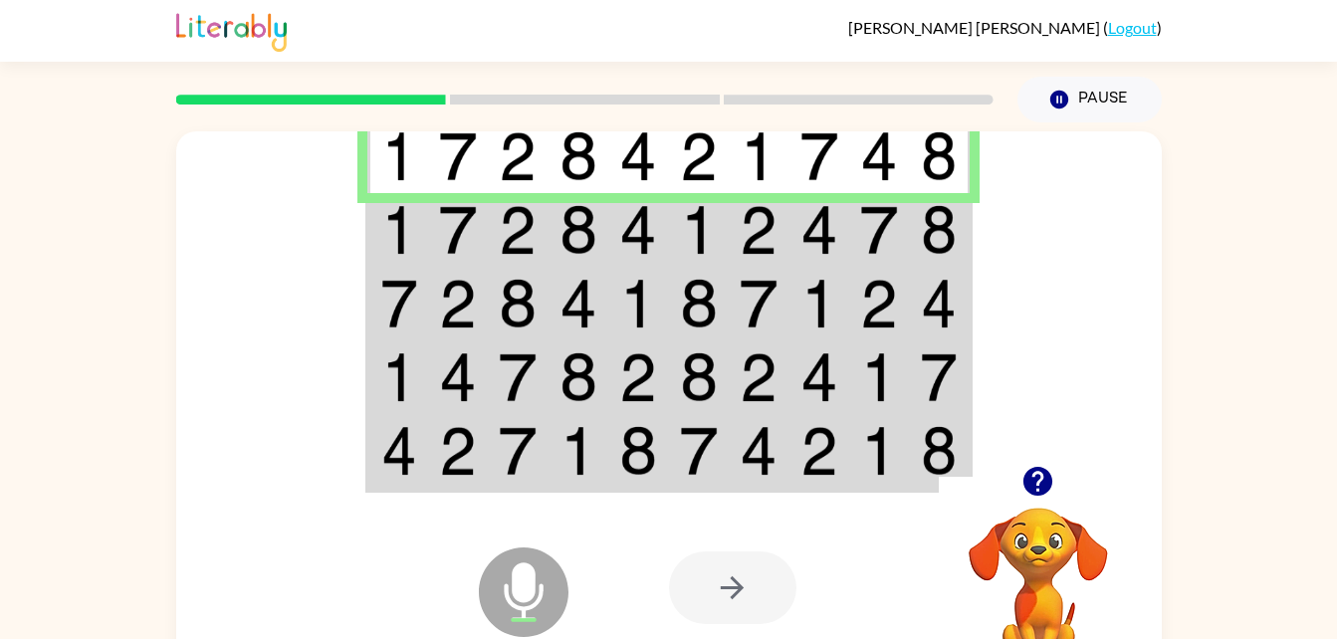
click at [599, 244] on td at bounding box center [579, 230] width 61 height 74
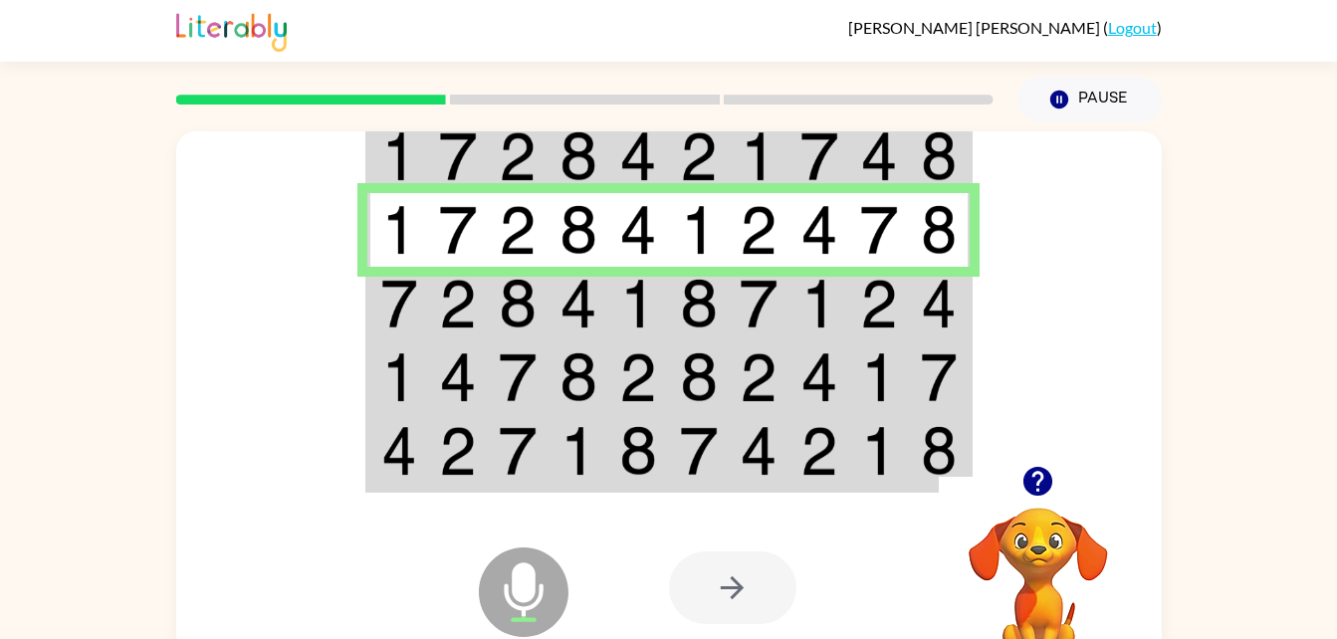
click at [690, 324] on img at bounding box center [699, 304] width 38 height 50
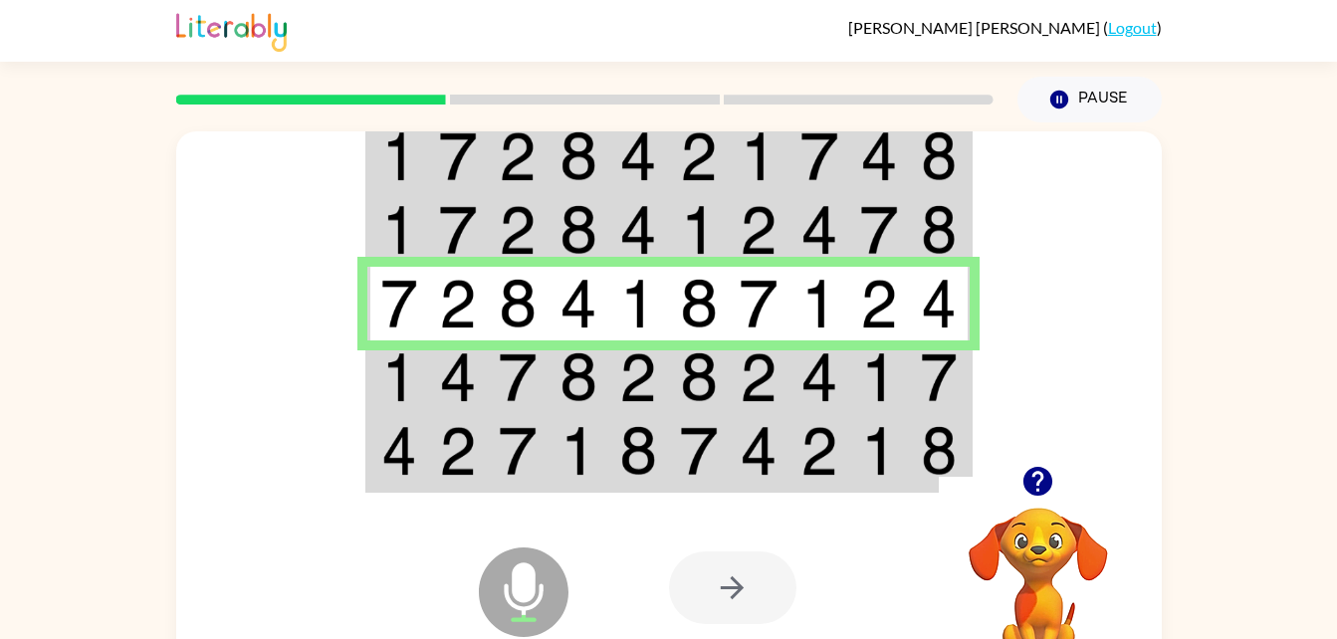
click at [562, 387] on img at bounding box center [579, 378] width 38 height 50
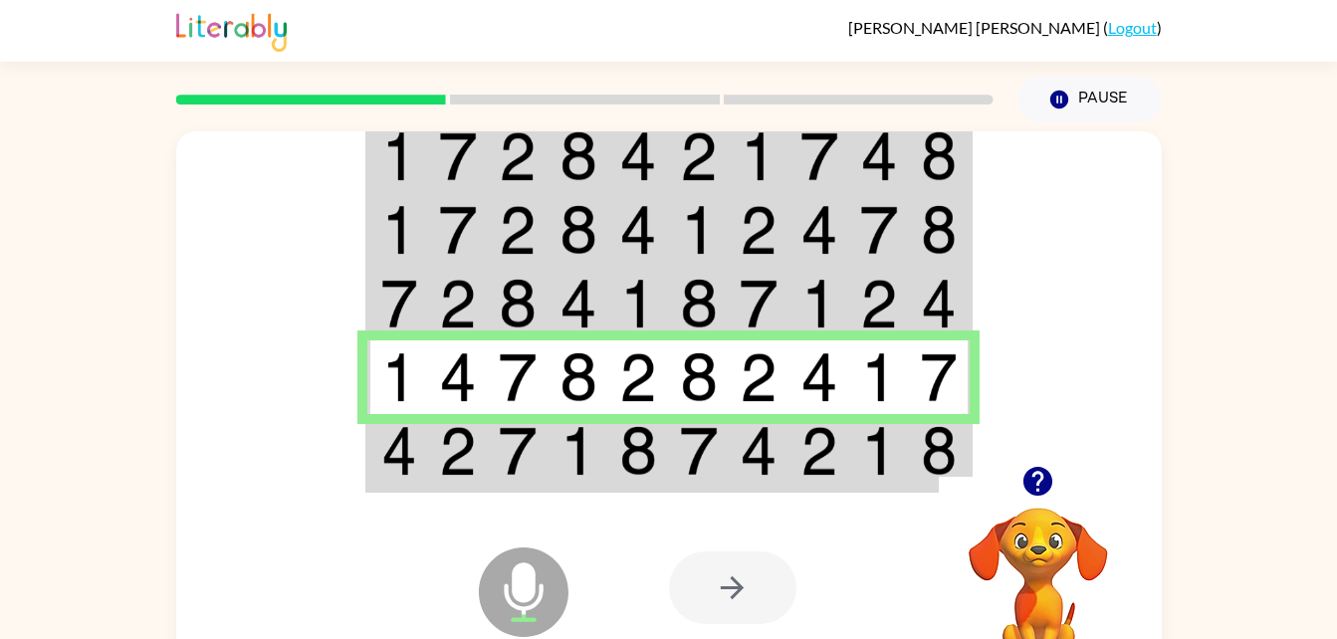
click at [711, 469] on img at bounding box center [699, 451] width 38 height 50
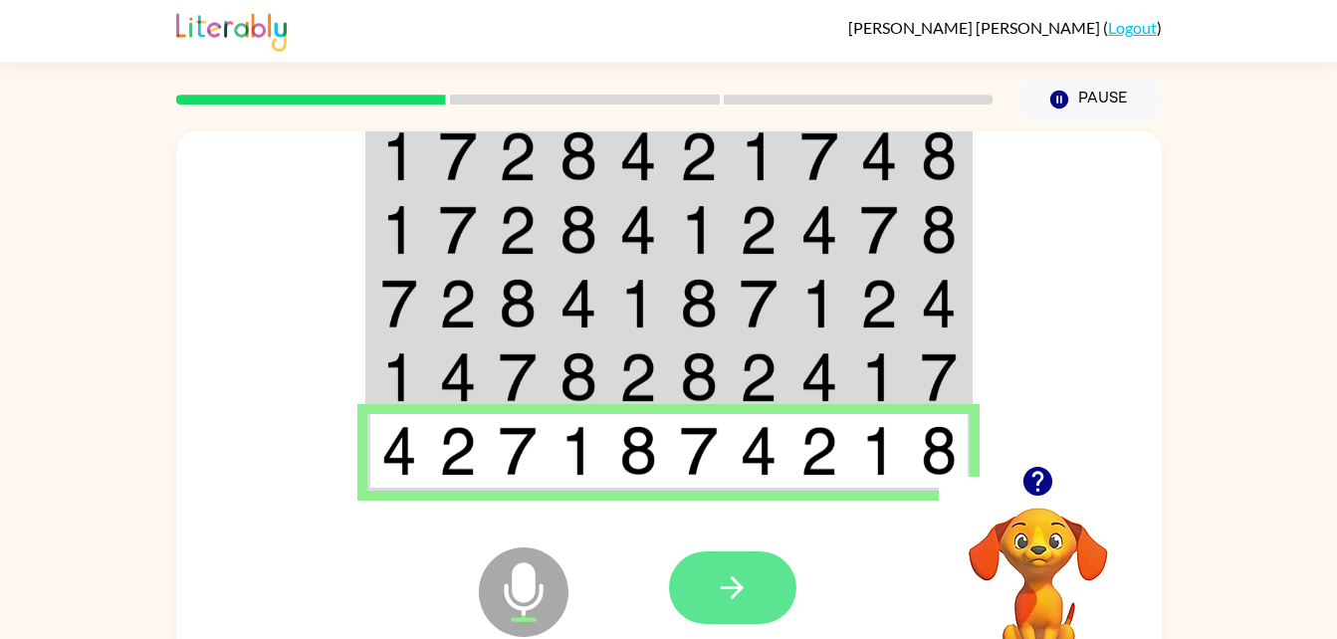
click at [728, 577] on icon "button" at bounding box center [732, 588] width 35 height 35
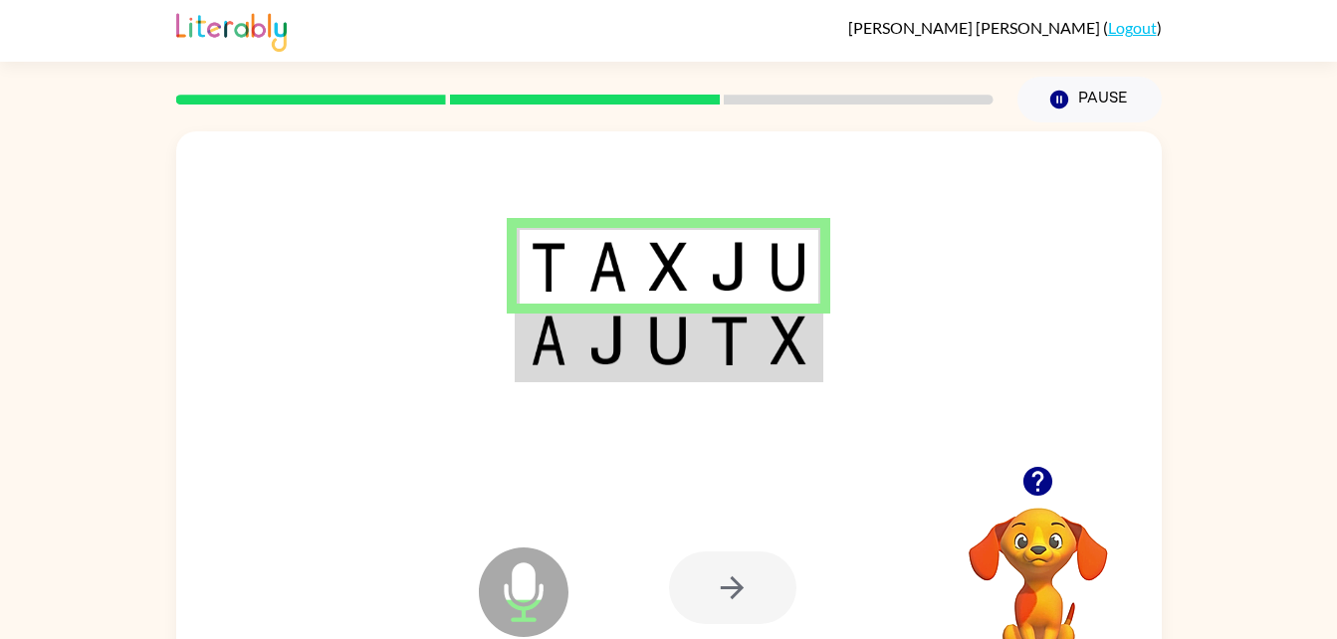
click at [717, 333] on img at bounding box center [729, 341] width 38 height 50
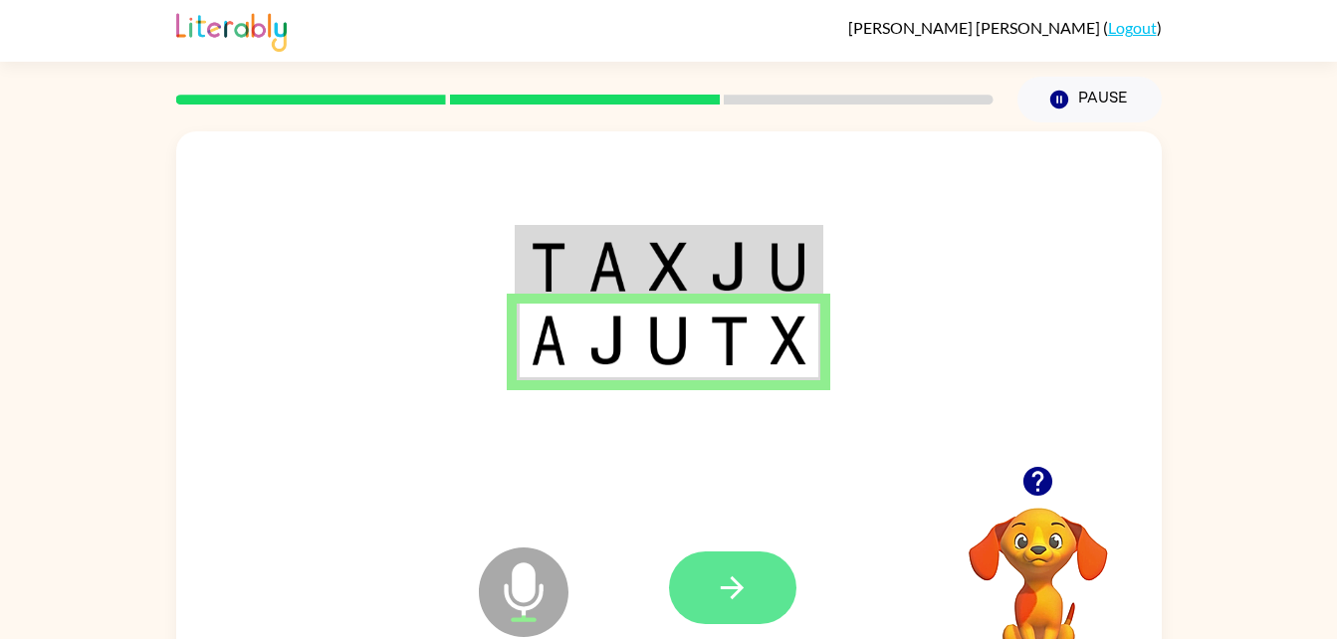
click at [750, 573] on button "button" at bounding box center [732, 588] width 127 height 73
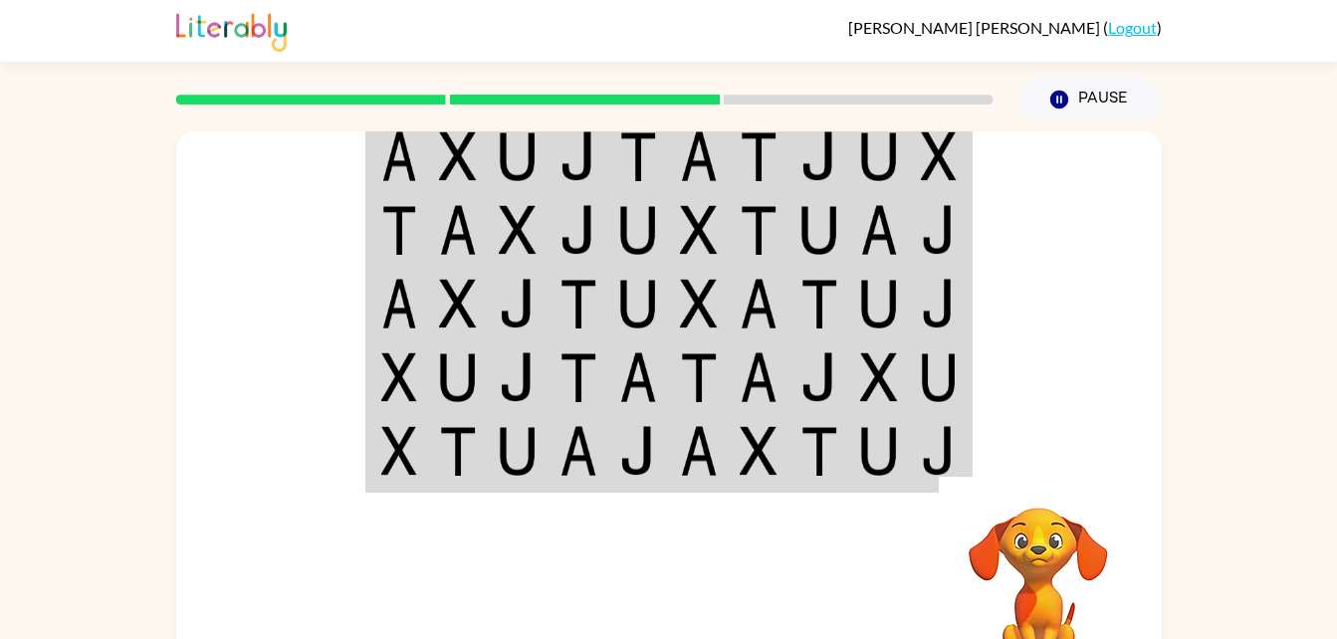
click at [921, 152] on img at bounding box center [939, 156] width 36 height 50
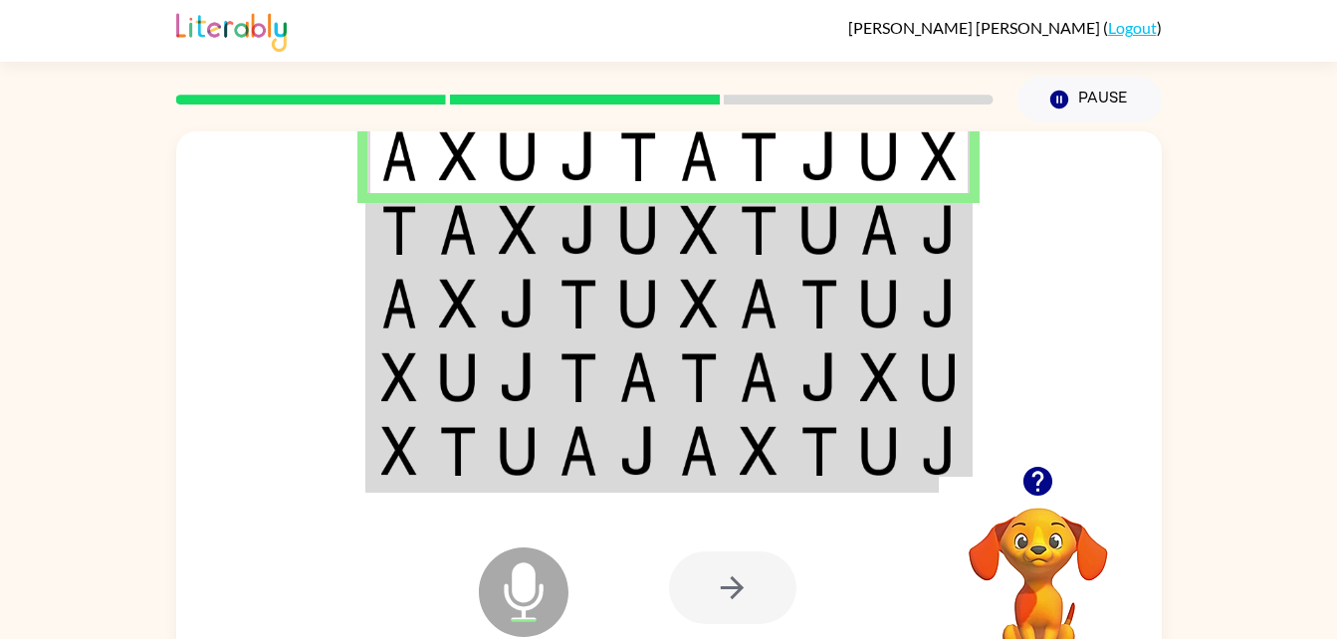
click at [902, 235] on td at bounding box center [879, 230] width 61 height 74
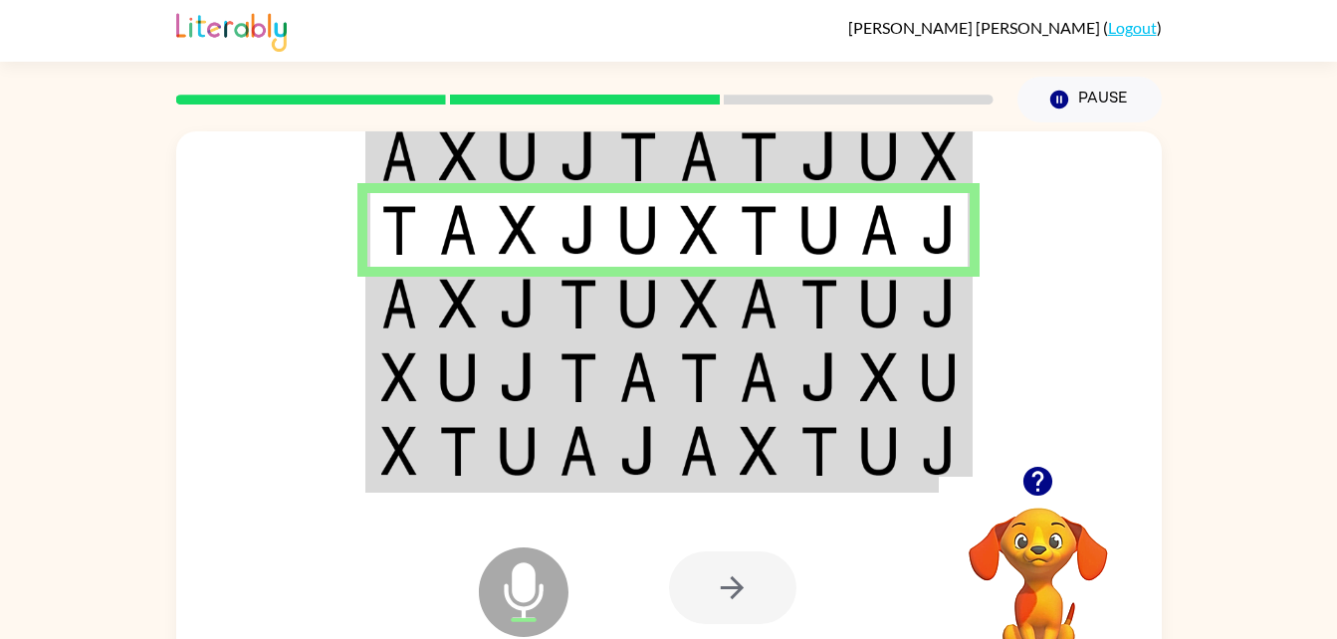
click at [673, 326] on td at bounding box center [699, 304] width 61 height 74
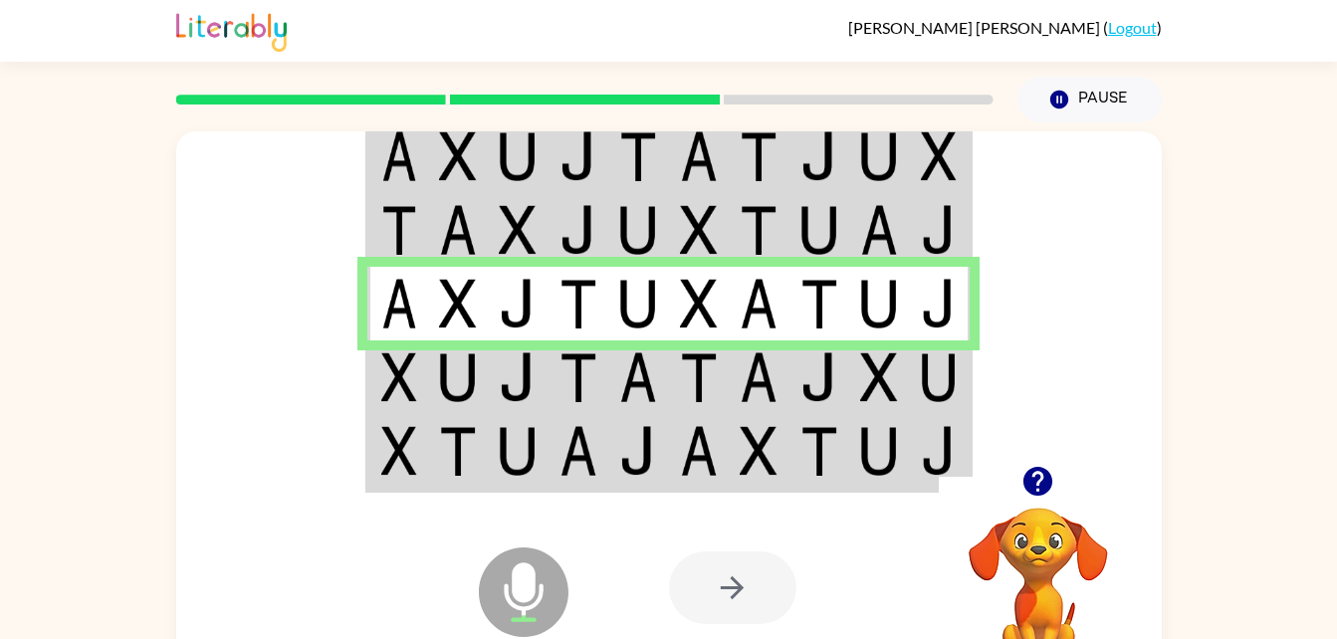
click at [725, 392] on td at bounding box center [699, 378] width 61 height 74
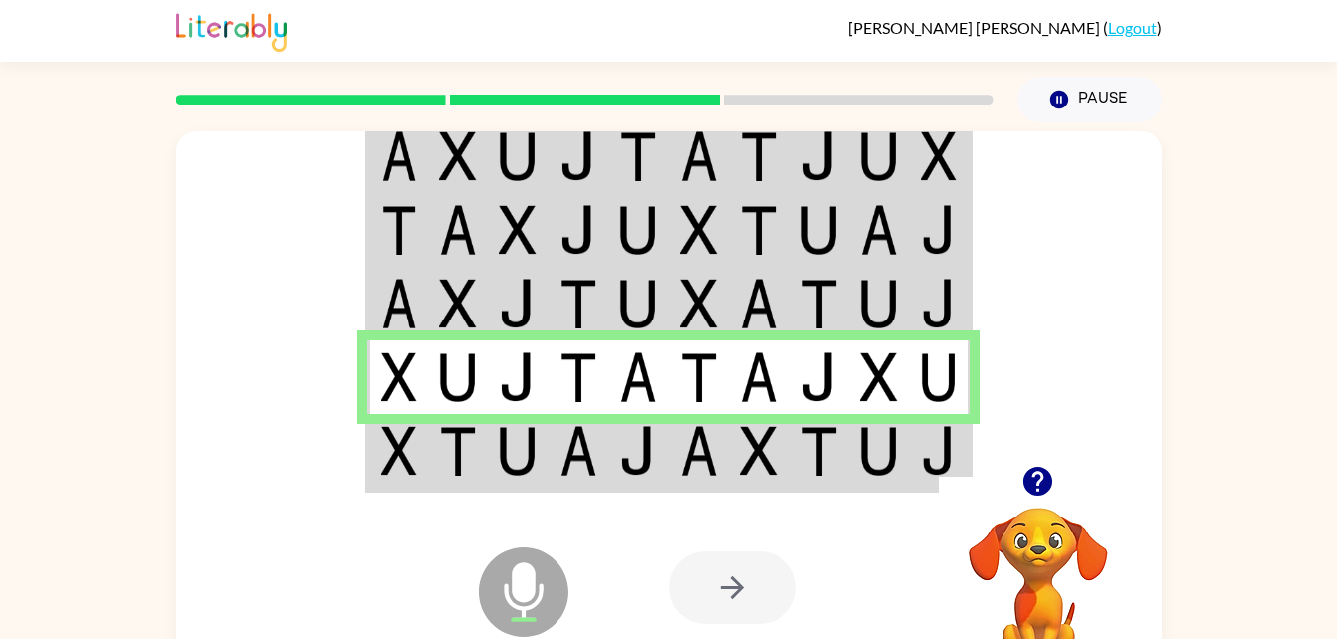
click at [545, 479] on icon at bounding box center [524, 547] width 50 height 149
click at [643, 468] on img at bounding box center [638, 451] width 38 height 50
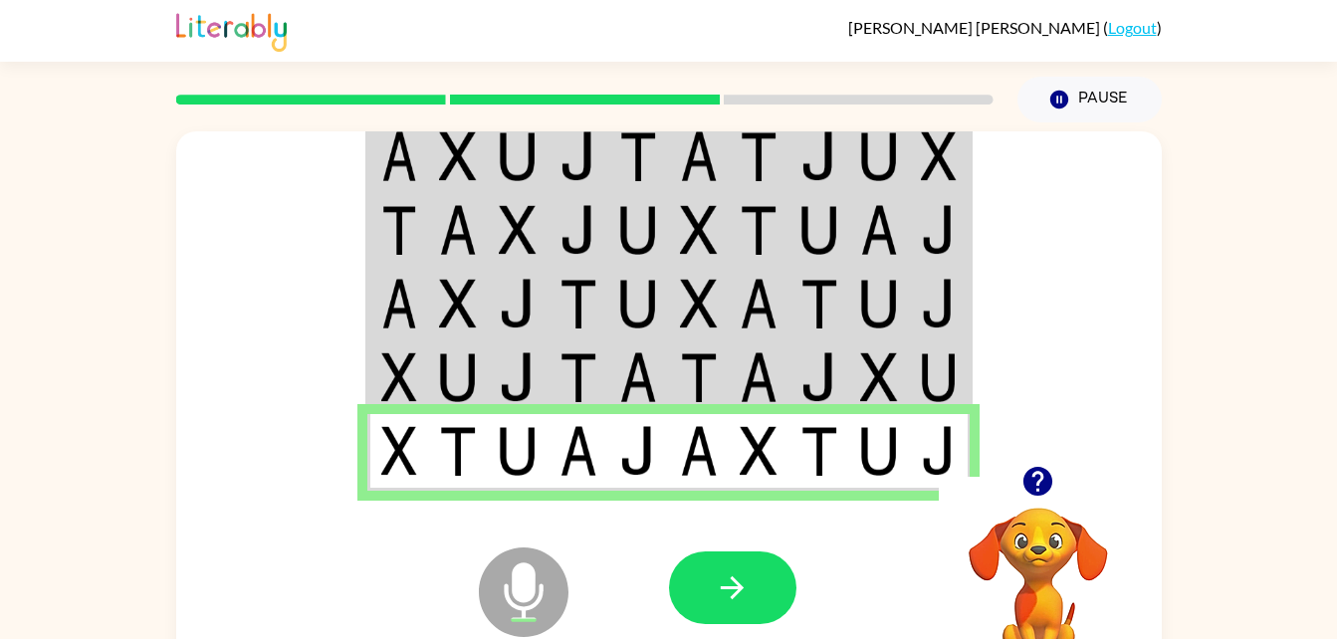
click at [778, 620] on div at bounding box center [732, 588] width 127 height 73
click at [737, 601] on icon "button" at bounding box center [732, 588] width 35 height 35
